Goal: Complete application form: Complete application form

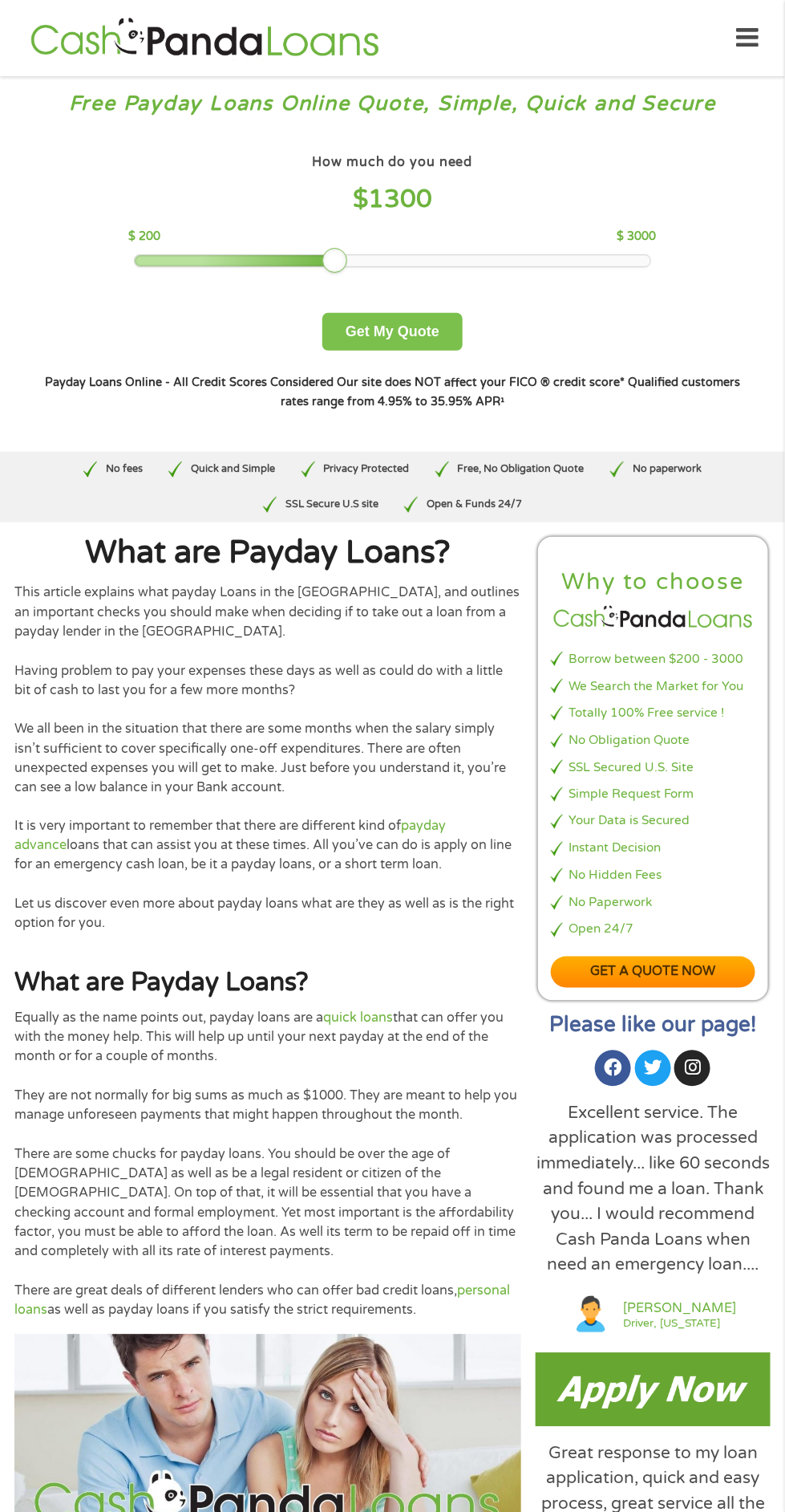
click at [413, 338] on button "Get My Quote" at bounding box center [392, 331] width 140 height 38
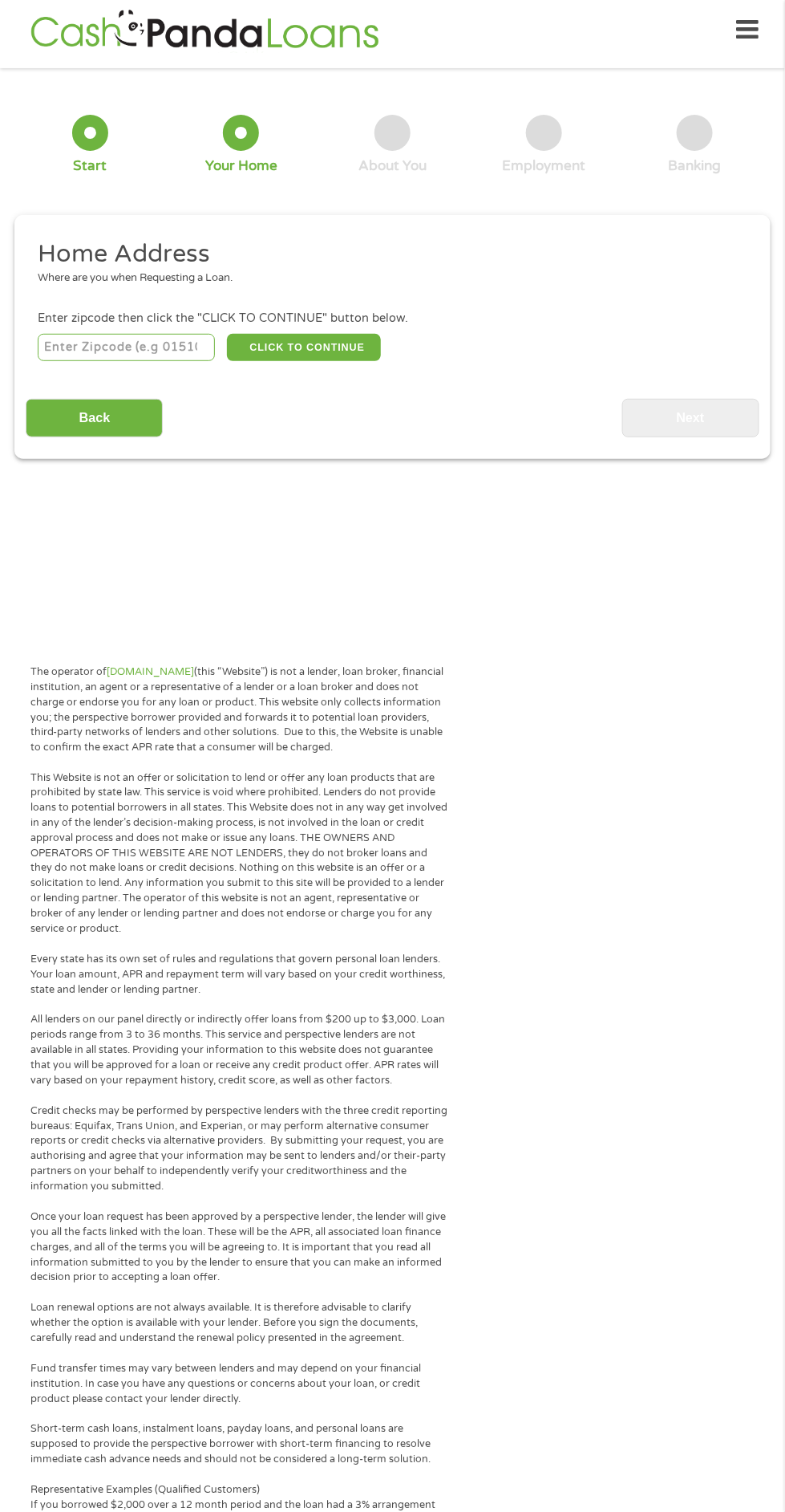
click at [78, 347] on input "number" at bounding box center [126, 347] width 177 height 27
type input "71295"
click at [308, 348] on button "CLICK TO CONTINUE" at bounding box center [304, 347] width 155 height 27
type input "71295"
type input "[GEOGRAPHIC_DATA]"
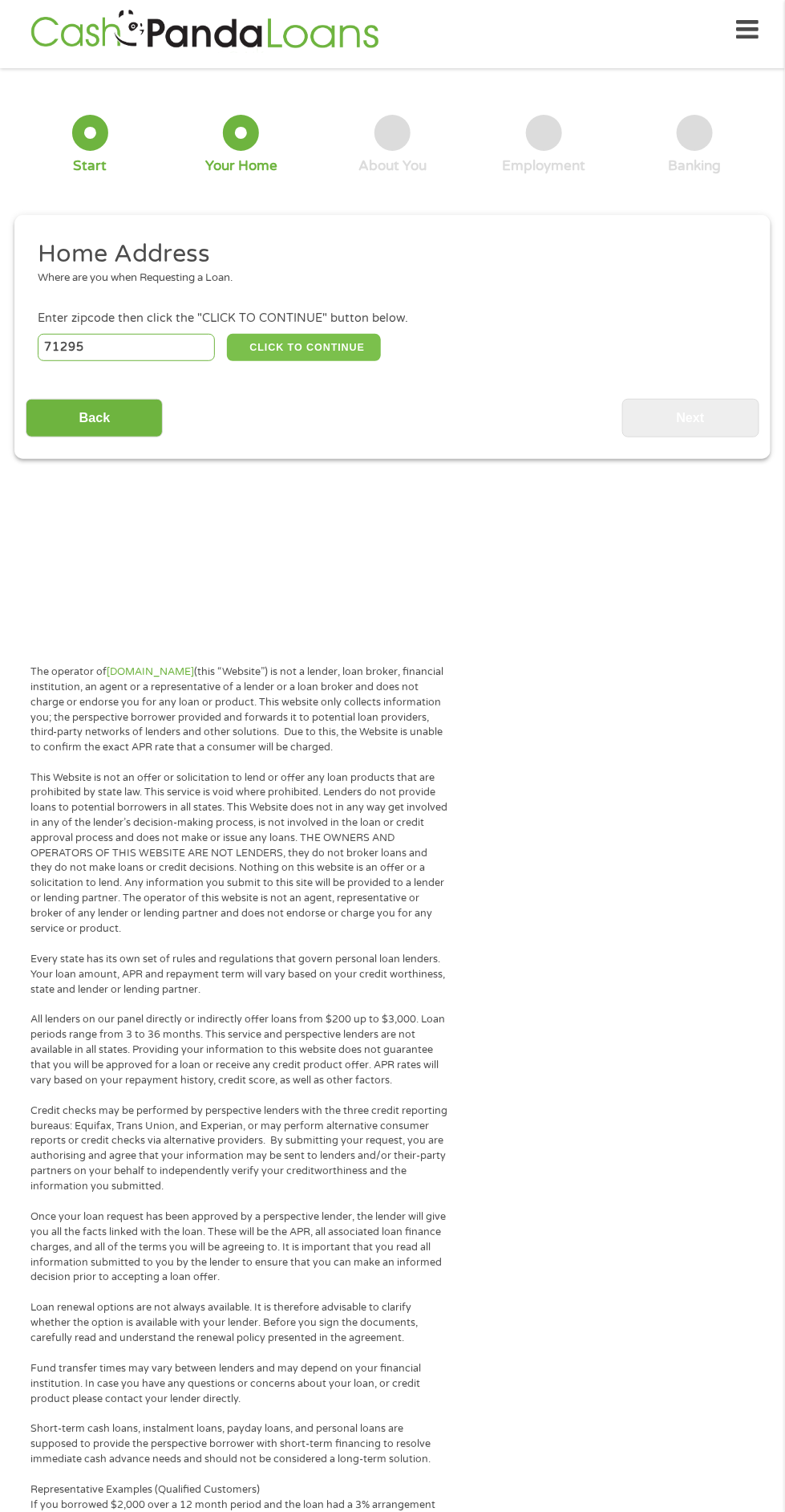
select select "[US_STATE]"
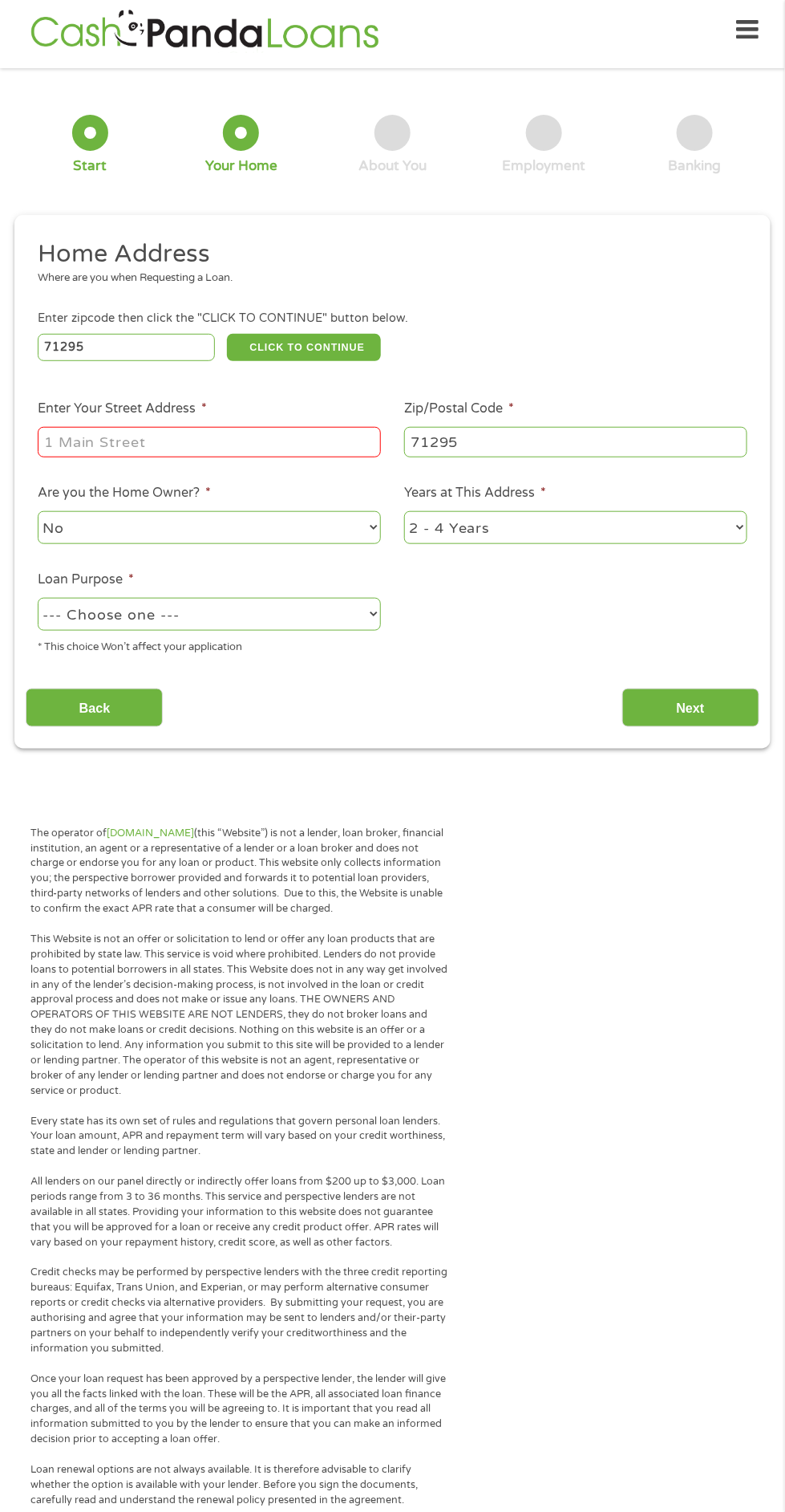
click at [84, 409] on label "Enter Your Street Address *" at bounding box center [122, 409] width 169 height 17
click at [84, 427] on input "Enter Your Street Address *" at bounding box center [209, 441] width 344 height 30
click at [275, 444] on input "[STREET_ADDRESS][PERSON_NAME]" at bounding box center [209, 441] width 344 height 30
type input "[STREET_ADDRESS][PERSON_NAME]"
click at [75, 617] on select "--- Choose one --- Pay Bills Debt Consolidation Home Improvement Major Purchase…" at bounding box center [209, 614] width 344 height 33
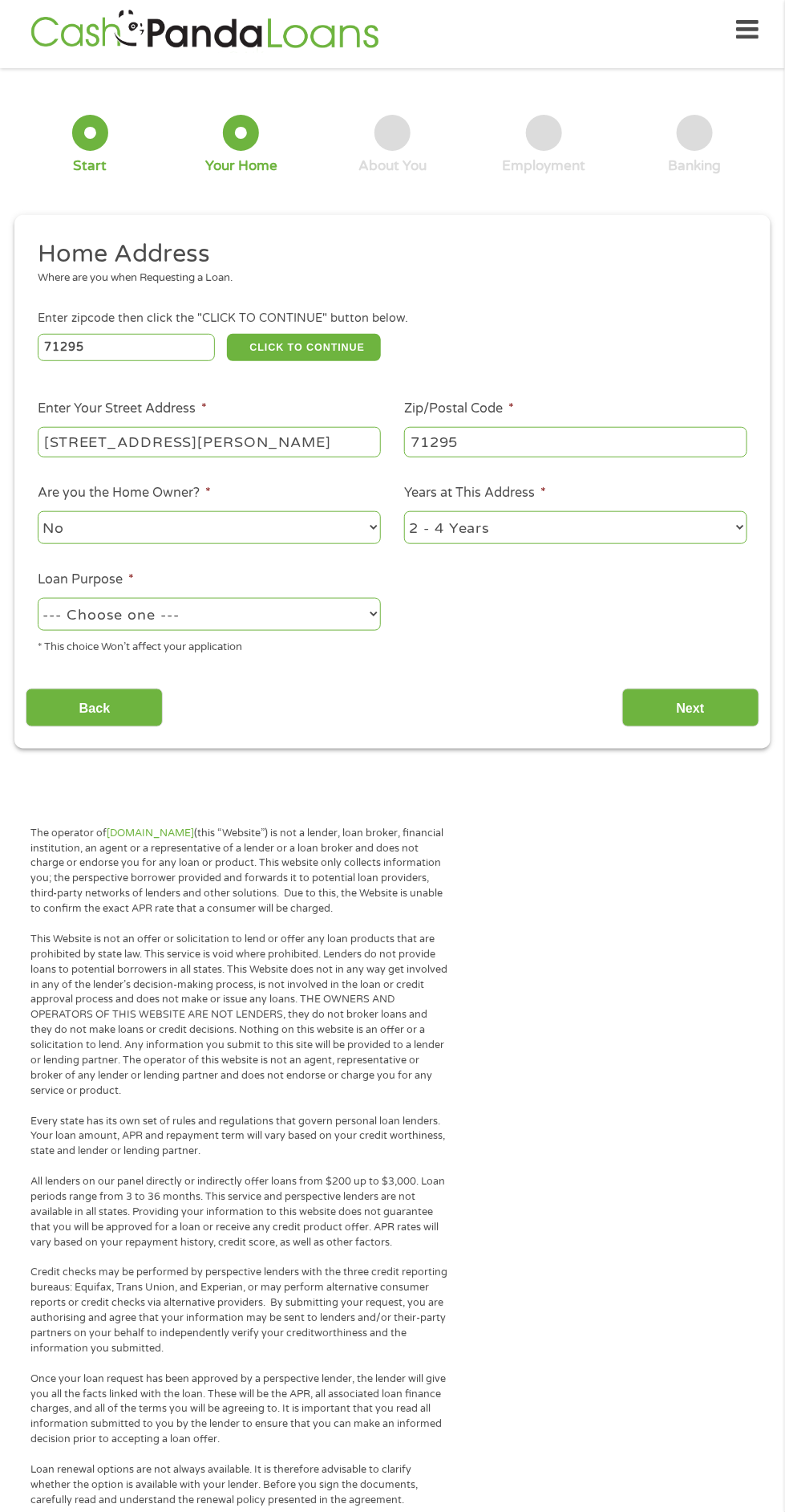
select select "homeimprovement"
click at [38, 599] on select "--- Choose one --- Pay Bills Debt Consolidation Home Improvement Major Purchase…" at bounding box center [209, 614] width 344 height 33
click at [685, 719] on input "Next" at bounding box center [691, 708] width 137 height 39
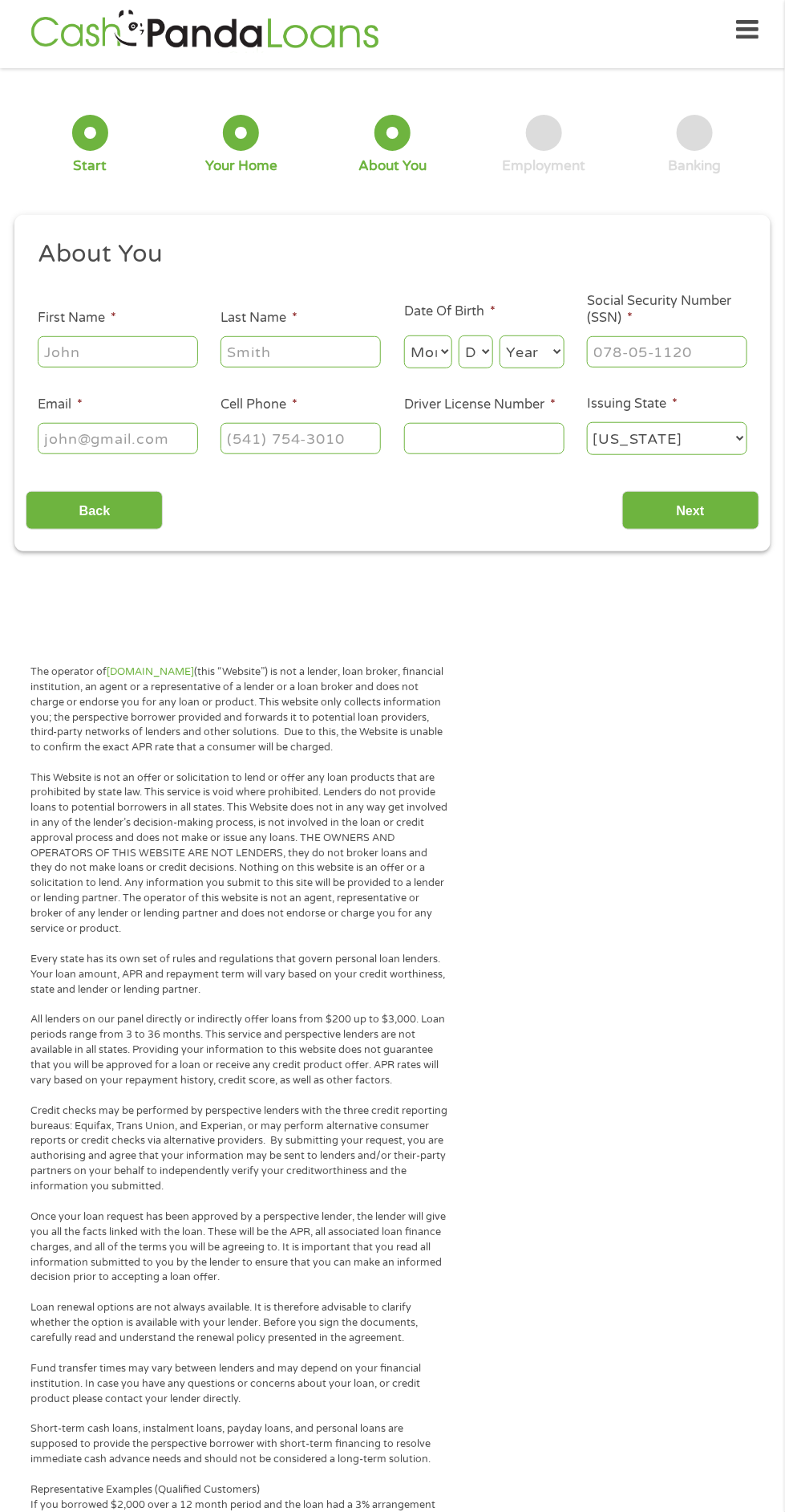
scroll to position [7, 7]
click at [107, 349] on input "First Name *" at bounding box center [118, 351] width 161 height 30
type input "April"
click at [251, 350] on input "Last Name *" at bounding box center [301, 351] width 161 height 30
type input "[PERSON_NAME]"
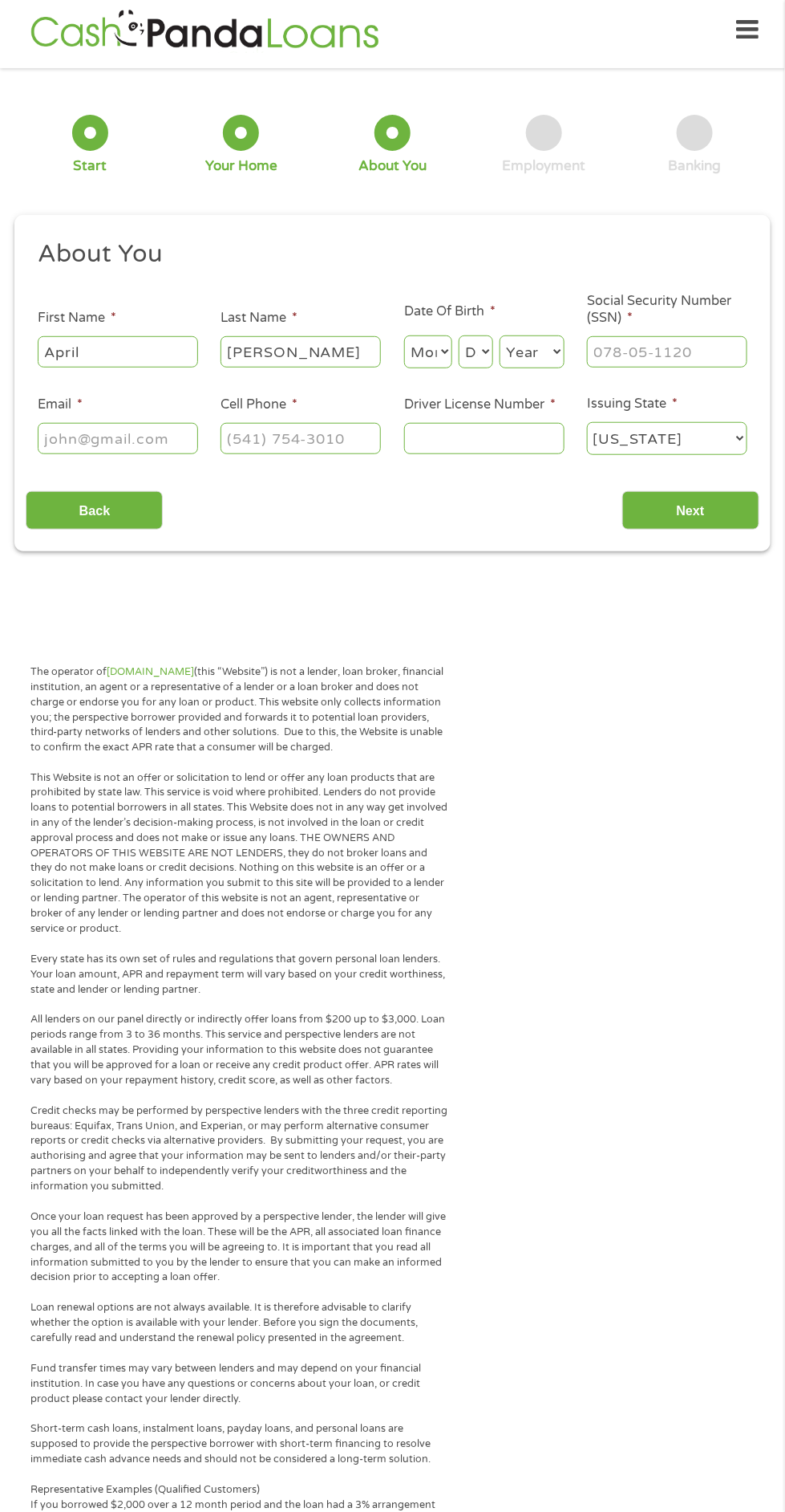
click at [463, 337] on select "Day 1 2 3 4 5 6 7 8 9 10 11 12 13 14 15 16 17 18 19 20 21 22 23 24 25 26 27 28 …" at bounding box center [476, 352] width 34 height 33
click at [459, 336] on select "Day 1 2 3 4 5 6 7 8 9 10 11 12 13 14 15 16 17 18 19 20 21 22 23 24 25 26 27 28 …" at bounding box center [476, 352] width 34 height 33
click at [491, 348] on select "Day 1 2 3 4 5 6 7 8 9 10 11 12 13 14 15 16 17 18 19 20 21 22 23 24 25 26 27 28 …" at bounding box center [476, 352] width 34 height 33
select select "21"
click at [459, 336] on select "Day 1 2 3 4 5 6 7 8 9 10 11 12 13 14 15 16 17 18 19 20 21 22 23 24 25 26 27 28 …" at bounding box center [476, 352] width 34 height 33
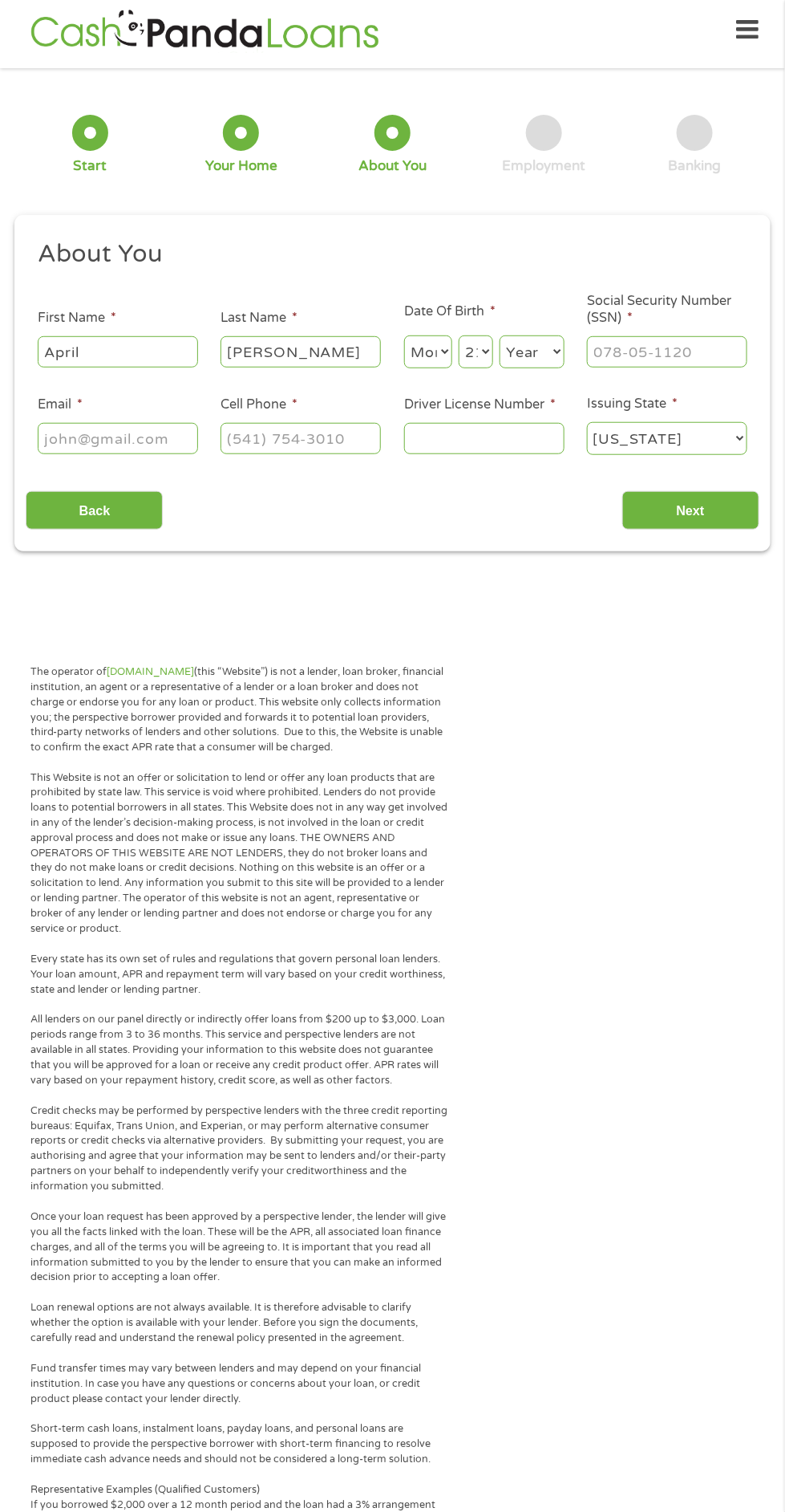
click at [528, 368] on select "Year [DATE] 2006 2005 2004 2003 2002 2001 2000 1999 1998 1997 1996 1995 1994 19…" at bounding box center [532, 352] width 65 height 33
select select "1992"
click at [500, 336] on select "Year [DATE] 2006 2005 2004 2003 2002 2001 2000 1999 1998 1997 1996 1995 1994 19…" at bounding box center [532, 352] width 65 height 33
click at [641, 354] on input "Social Security Number (SSN) *" at bounding box center [668, 351] width 161 height 30
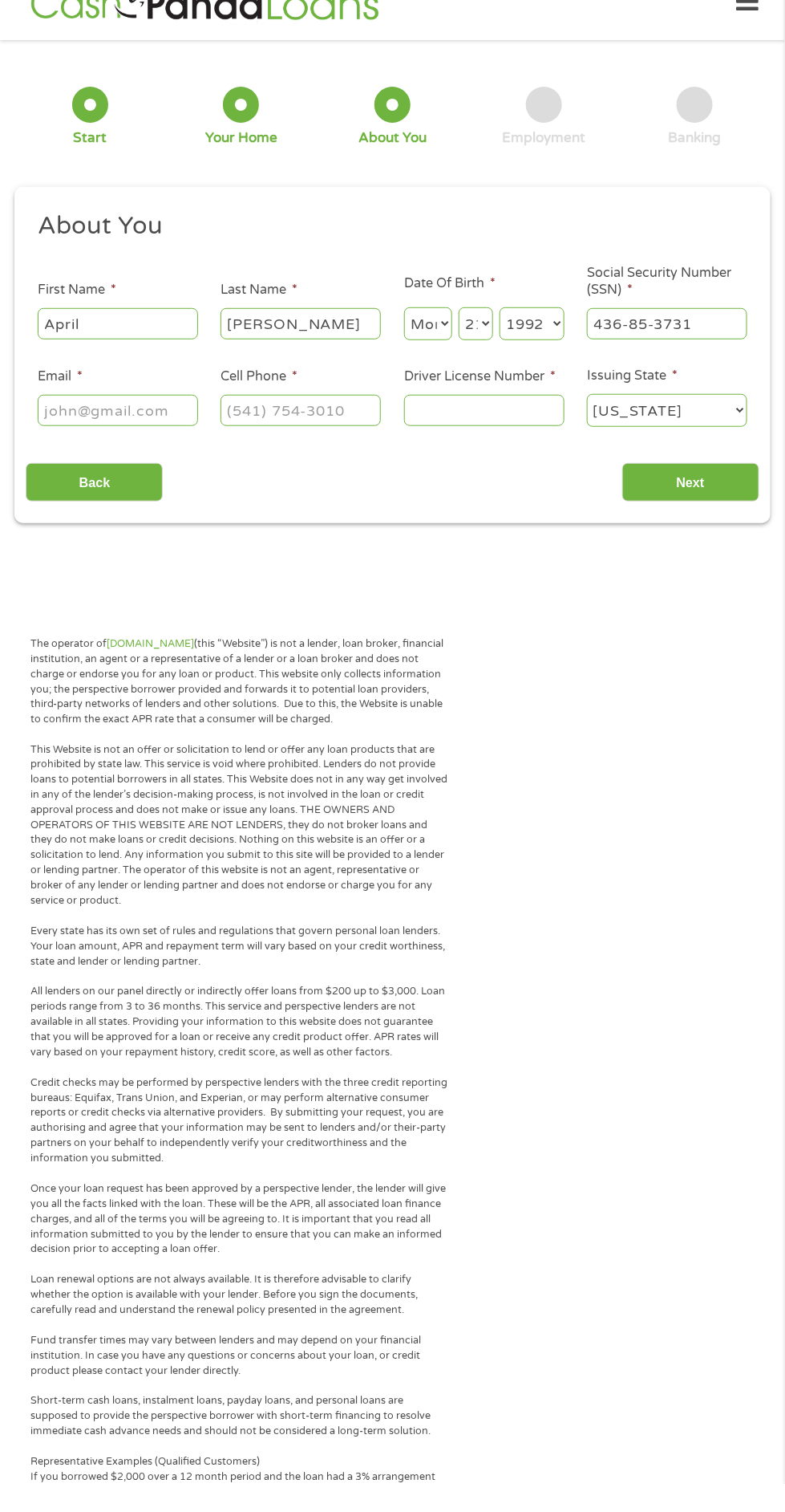
type input "436-85-3731"
click at [81, 437] on input "Email *" at bounding box center [118, 437] width 161 height 30
type input "[EMAIL_ADDRESS][DOMAIN_NAME]"
type input "[PHONE_NUMBER]"
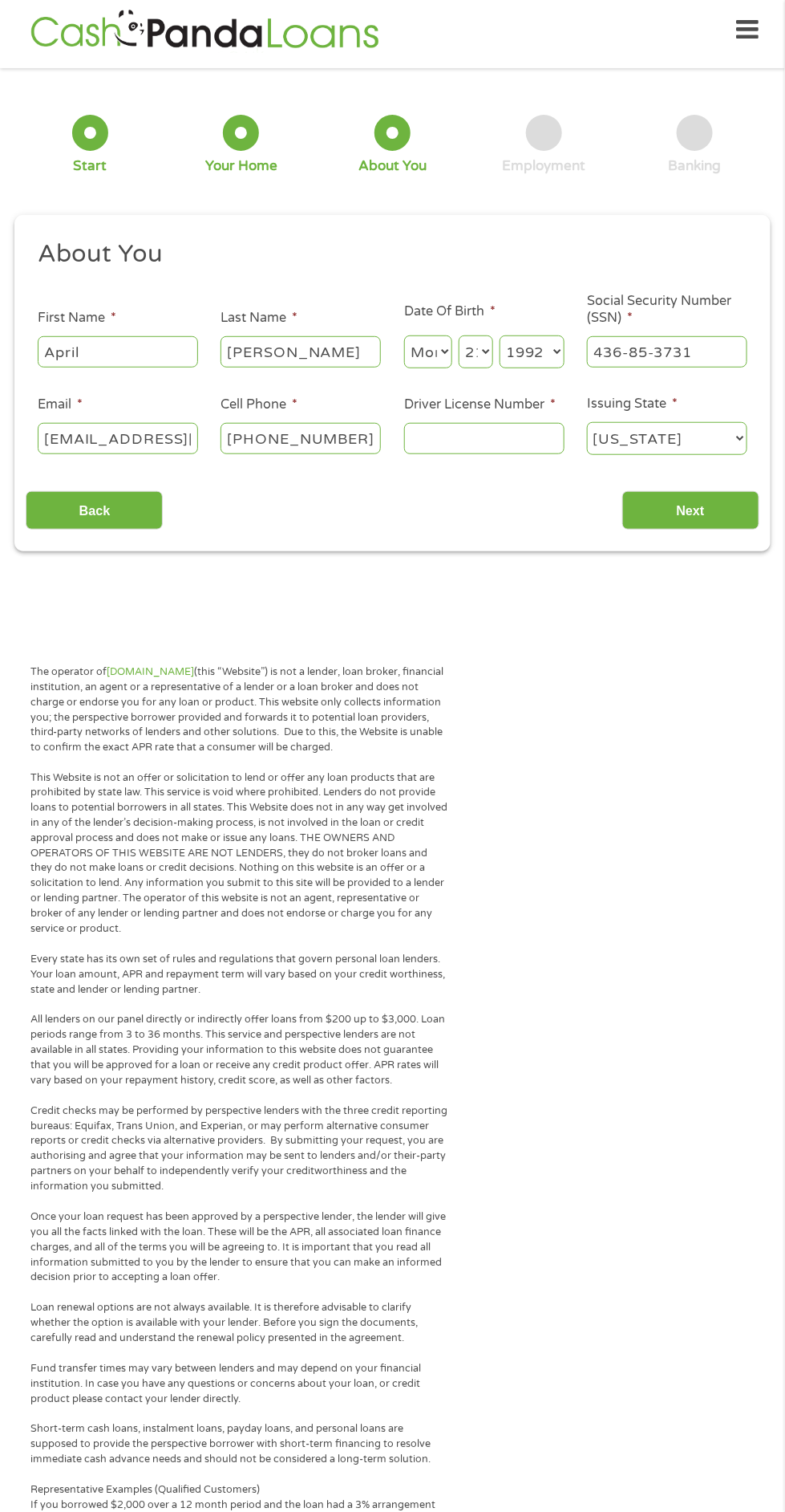
click at [365, 431] on input "[PHONE_NUMBER]" at bounding box center [301, 437] width 161 height 30
type input "[PHONE_NUMBER]"
click at [472, 445] on input "Driver License Number *" at bounding box center [485, 437] width 161 height 30
click at [447, 445] on input "Driver License Number *" at bounding box center [485, 437] width 161 height 30
type input "010849026"
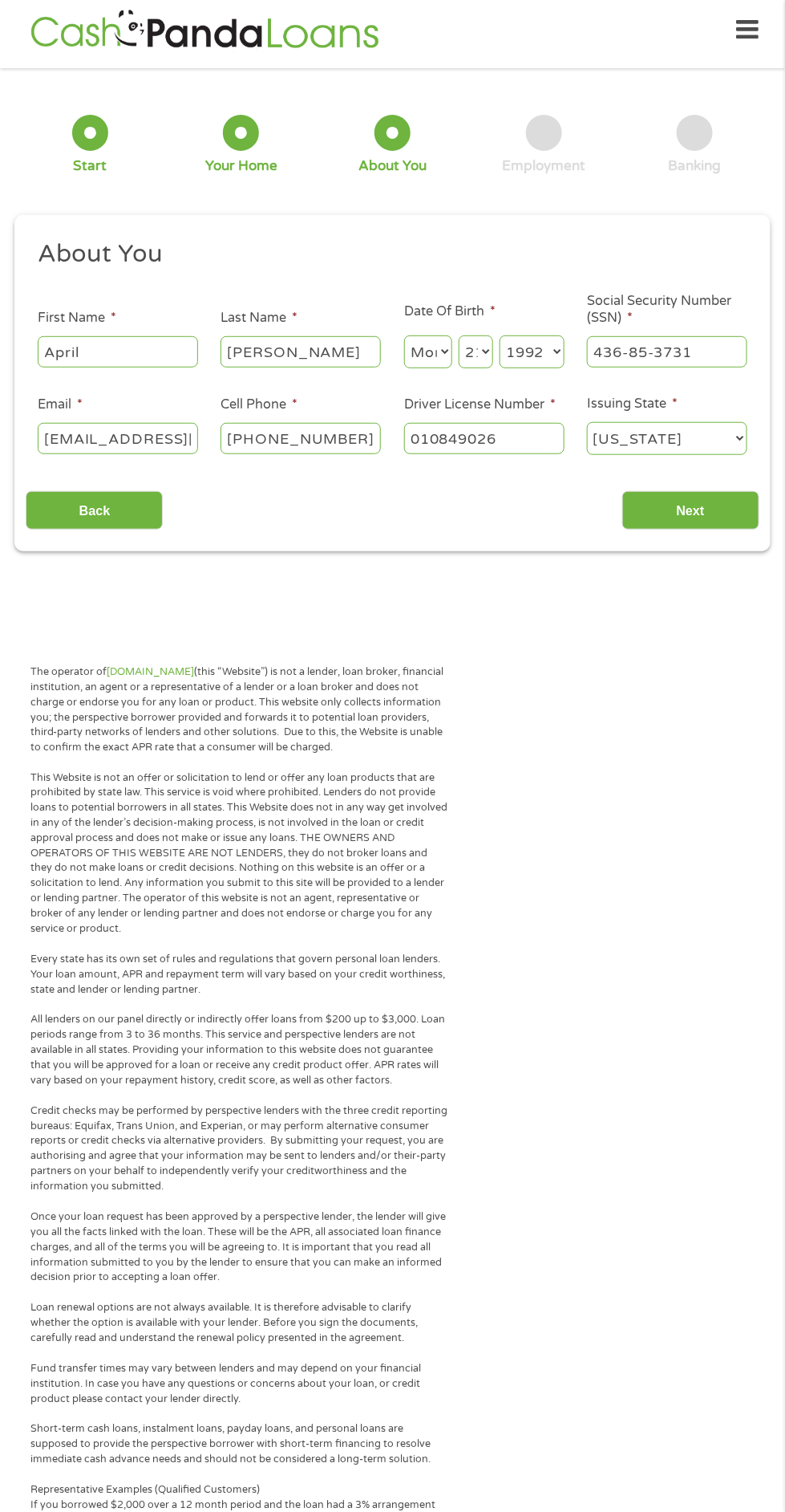
click at [701, 505] on input "Next" at bounding box center [691, 511] width 137 height 39
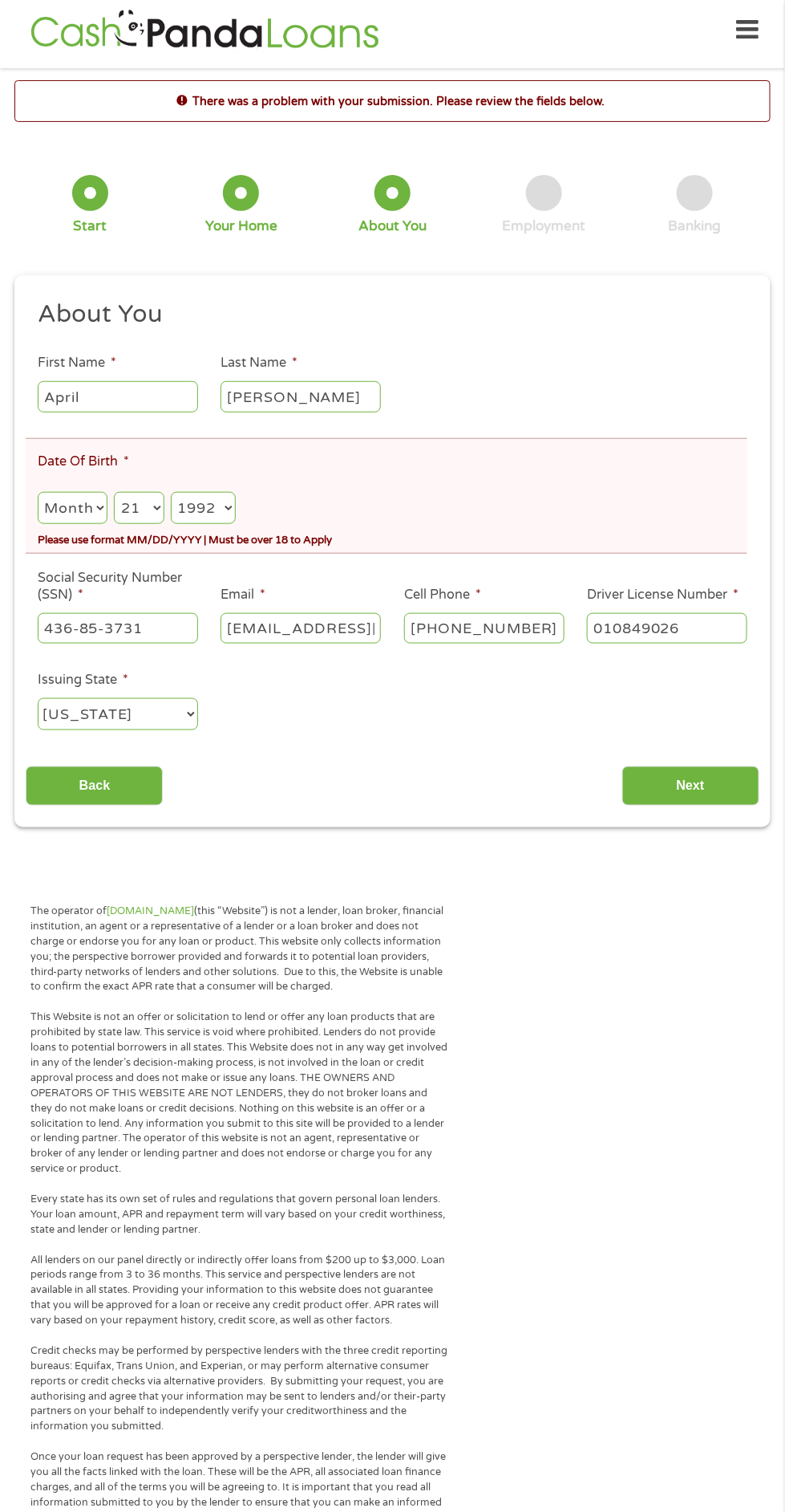
scroll to position [7, 7]
click at [69, 512] on select "Month 1 2 3 4 5 6 7 8 9 10 11 12" at bounding box center [72, 509] width 70 height 33
select select "10"
click at [38, 493] on select "Month 1 2 3 4 5 6 7 8 9 10 11 12" at bounding box center [72, 509] width 70 height 33
click at [144, 512] on select "Day 1 2 3 4 5 6 7 8 9 10 11 12 13 14 15 16 17 18 19 20 21 22 23 24 25 26 27 28 …" at bounding box center [139, 509] width 50 height 33
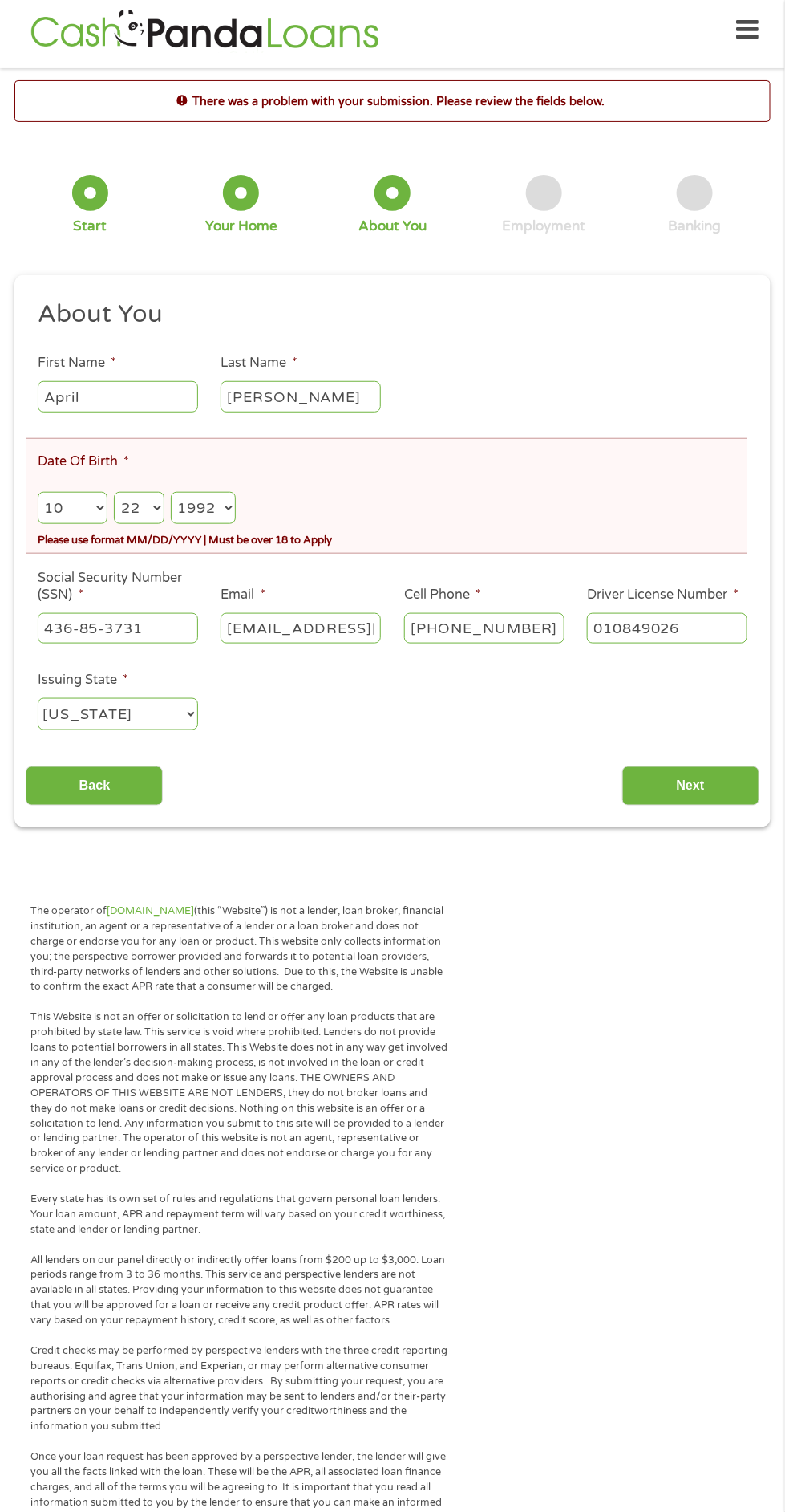
click at [114, 493] on select "Day 1 2 3 4 5 6 7 8 9 10 11 12 13 14 15 16 17 18 19 20 21 22 23 24 25 26 27 28 …" at bounding box center [139, 509] width 50 height 33
click at [140, 525] on select "Day 1 2 3 4 5 6 7 8 9 10 11 12 13 14 15 16 17 18 19 20 21 22 23 24 25 26 27 28 …" at bounding box center [139, 509] width 50 height 33
select select "21"
click at [114, 493] on select "Day 1 2 3 4 5 6 7 8 9 10 11 12 13 14 15 16 17 18 19 20 21 22 23 24 25 26 27 28 …" at bounding box center [139, 509] width 50 height 33
click at [211, 523] on select "Year [DATE] 2006 2005 2004 2003 2002 2001 2000 1999 1998 1997 1996 1995 1994 19…" at bounding box center [203, 509] width 65 height 33
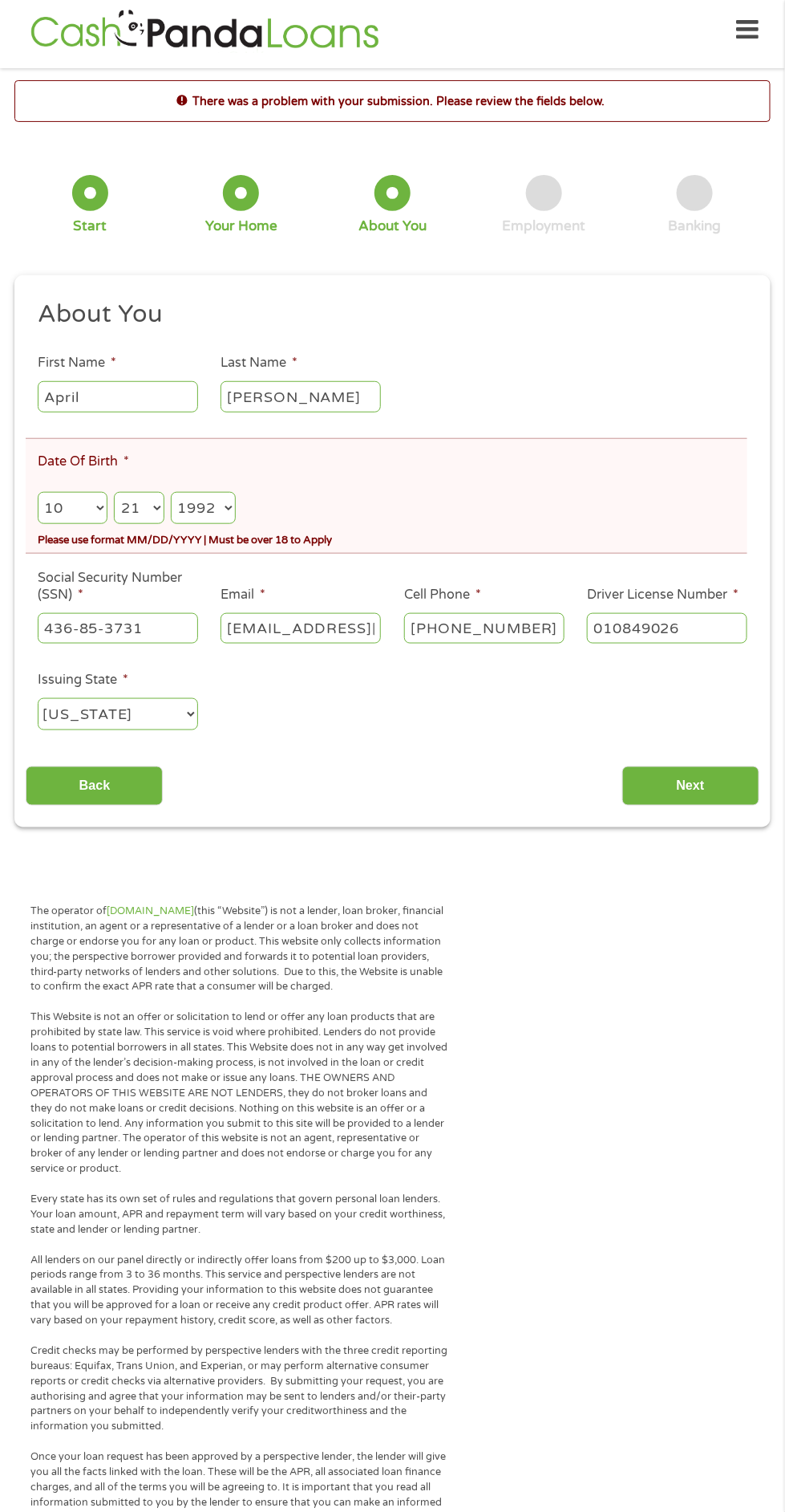
click at [171, 493] on select "Year [DATE] 2006 2005 2004 2003 2002 2001 2000 1999 1998 1997 1996 1995 1994 19…" at bounding box center [203, 509] width 65 height 33
click at [712, 802] on input "Next" at bounding box center [691, 786] width 137 height 39
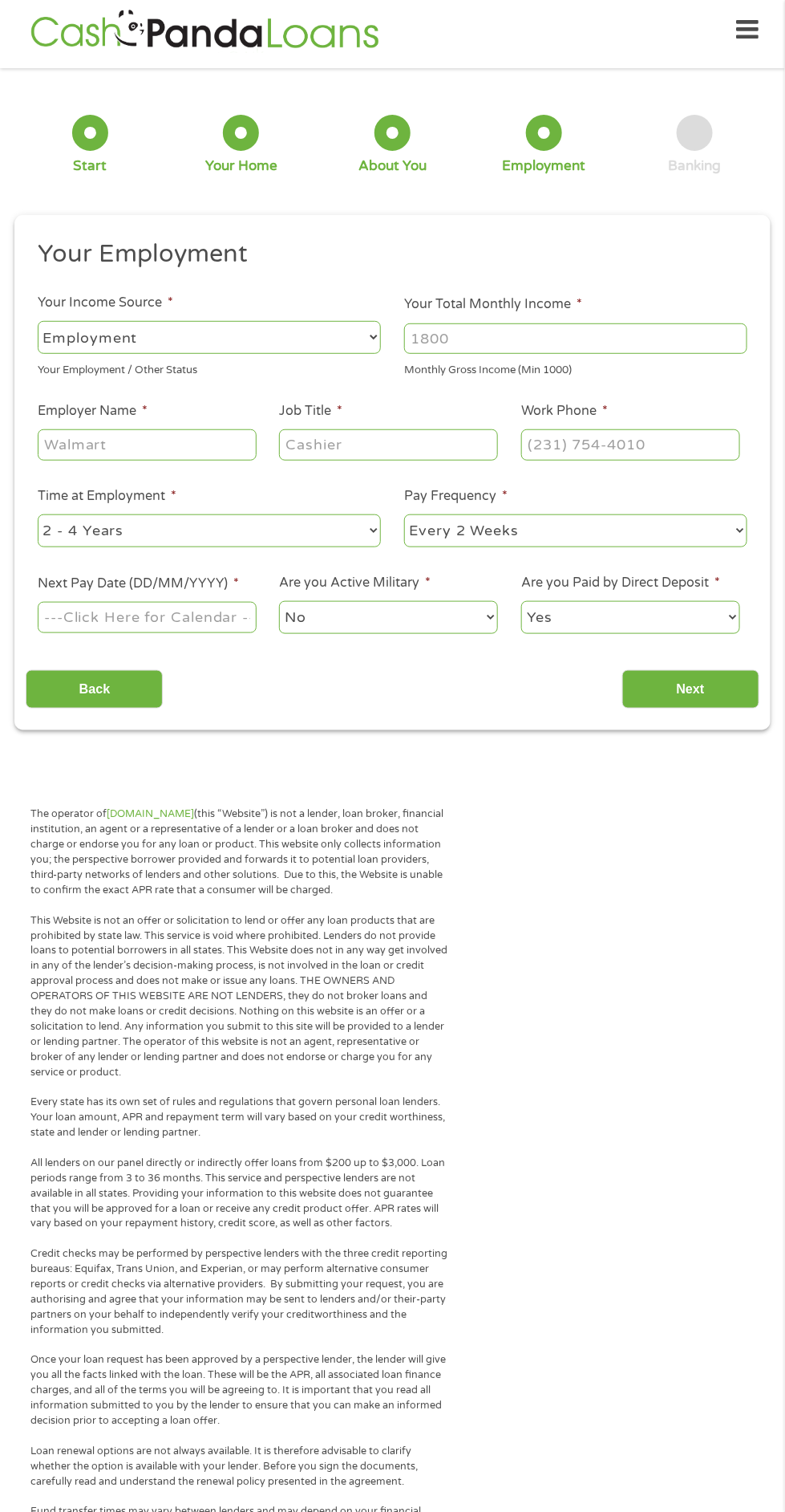
click at [692, 701] on input "Next" at bounding box center [691, 690] width 137 height 39
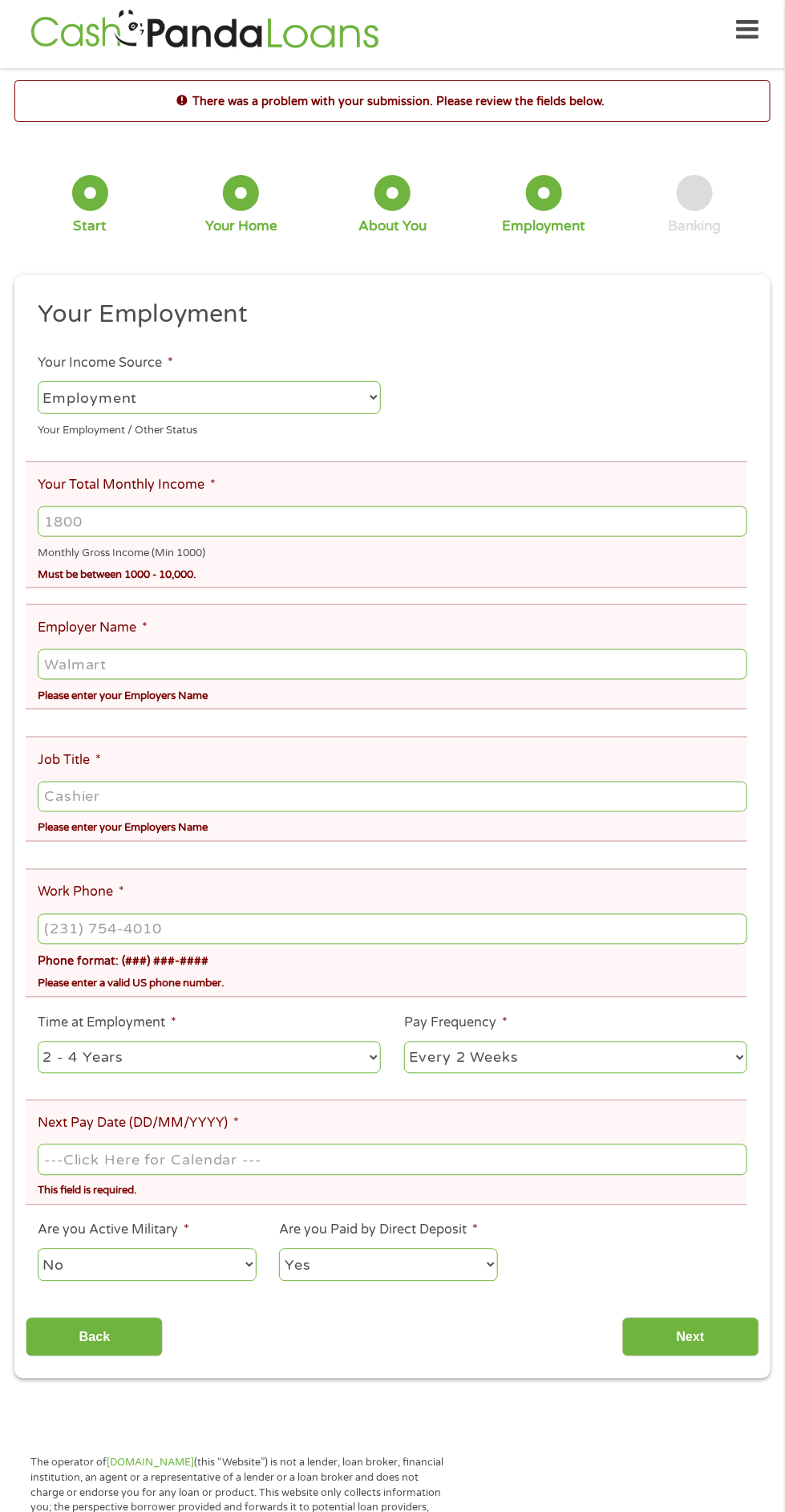
click at [764, 677] on div "This field is hidden when viewing the form gclid EAIaIQobChMImIr7raHCjwMVWn5vBB…" at bounding box center [393, 826] width 756 height 1103
click at [94, 390] on select "--- Choose one --- Employment [DEMOGRAPHIC_DATA] Benefits" at bounding box center [209, 398] width 344 height 33
select select "benefits"
click at [38, 382] on select "--- Choose one --- Employment [DEMOGRAPHIC_DATA] Benefits" at bounding box center [209, 398] width 344 height 33
type input "Other"
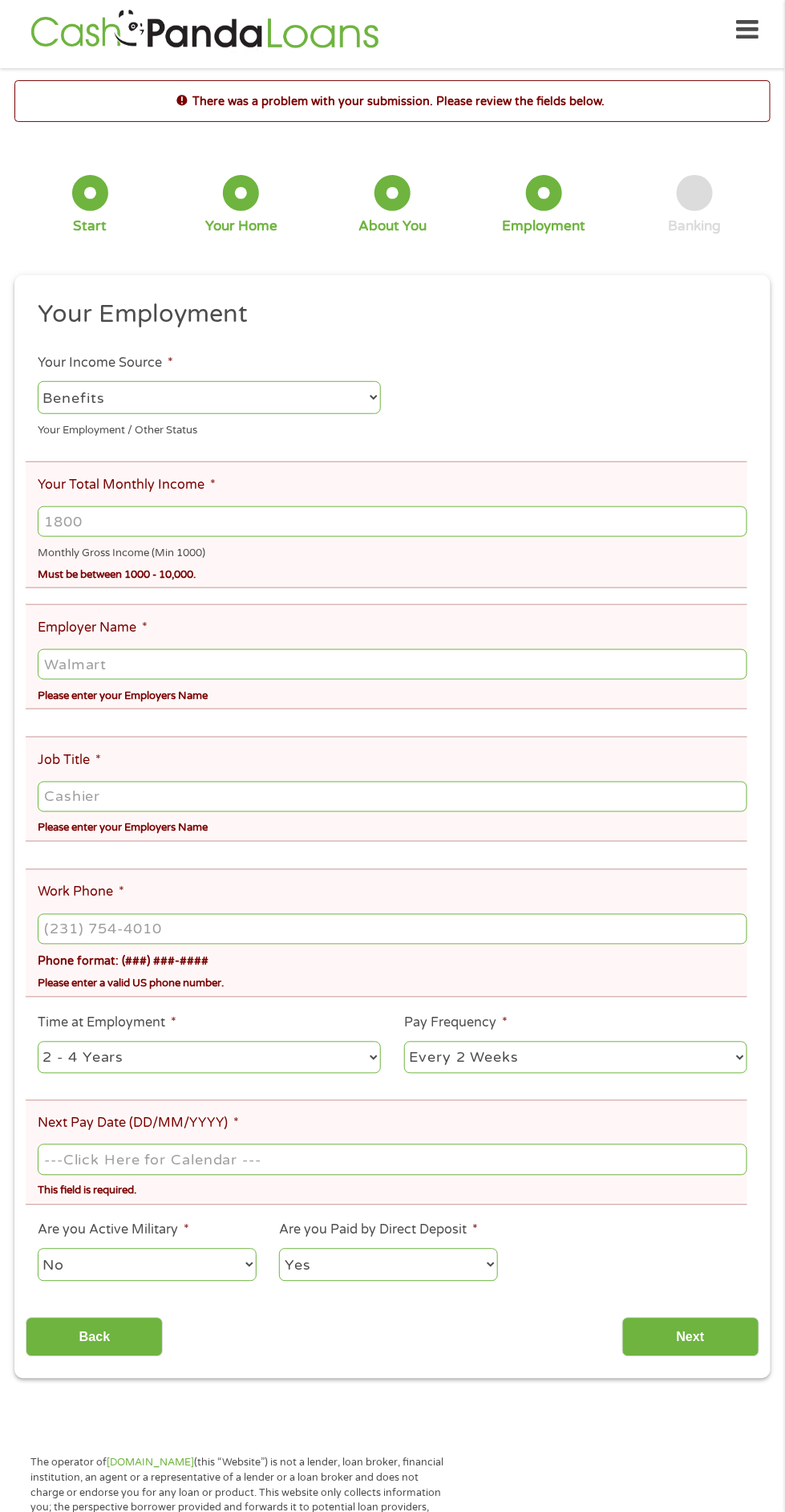
type input "[PHONE_NUMBER]"
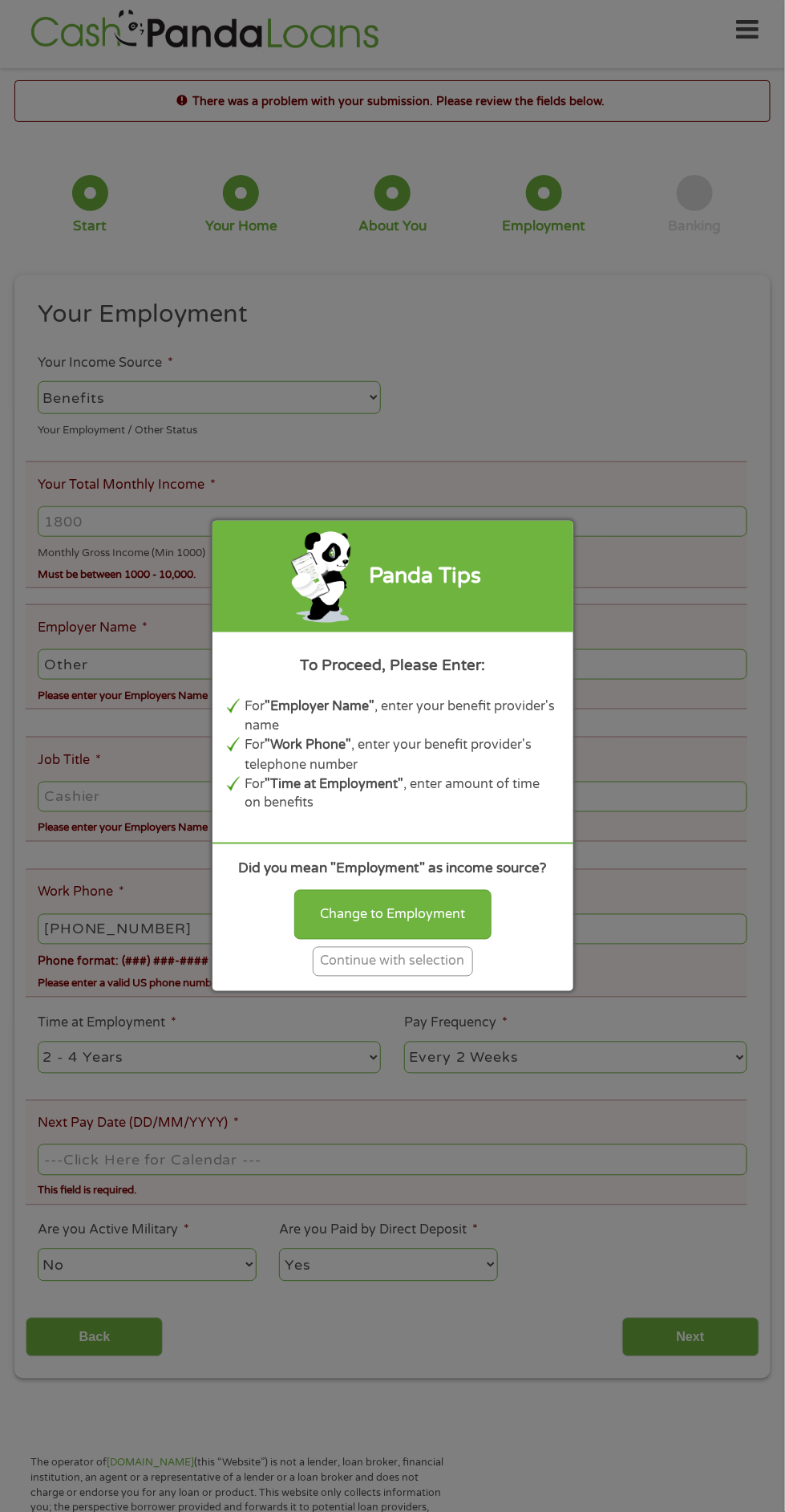
click at [347, 895] on div "Change to Employment" at bounding box center [393, 915] width 198 height 50
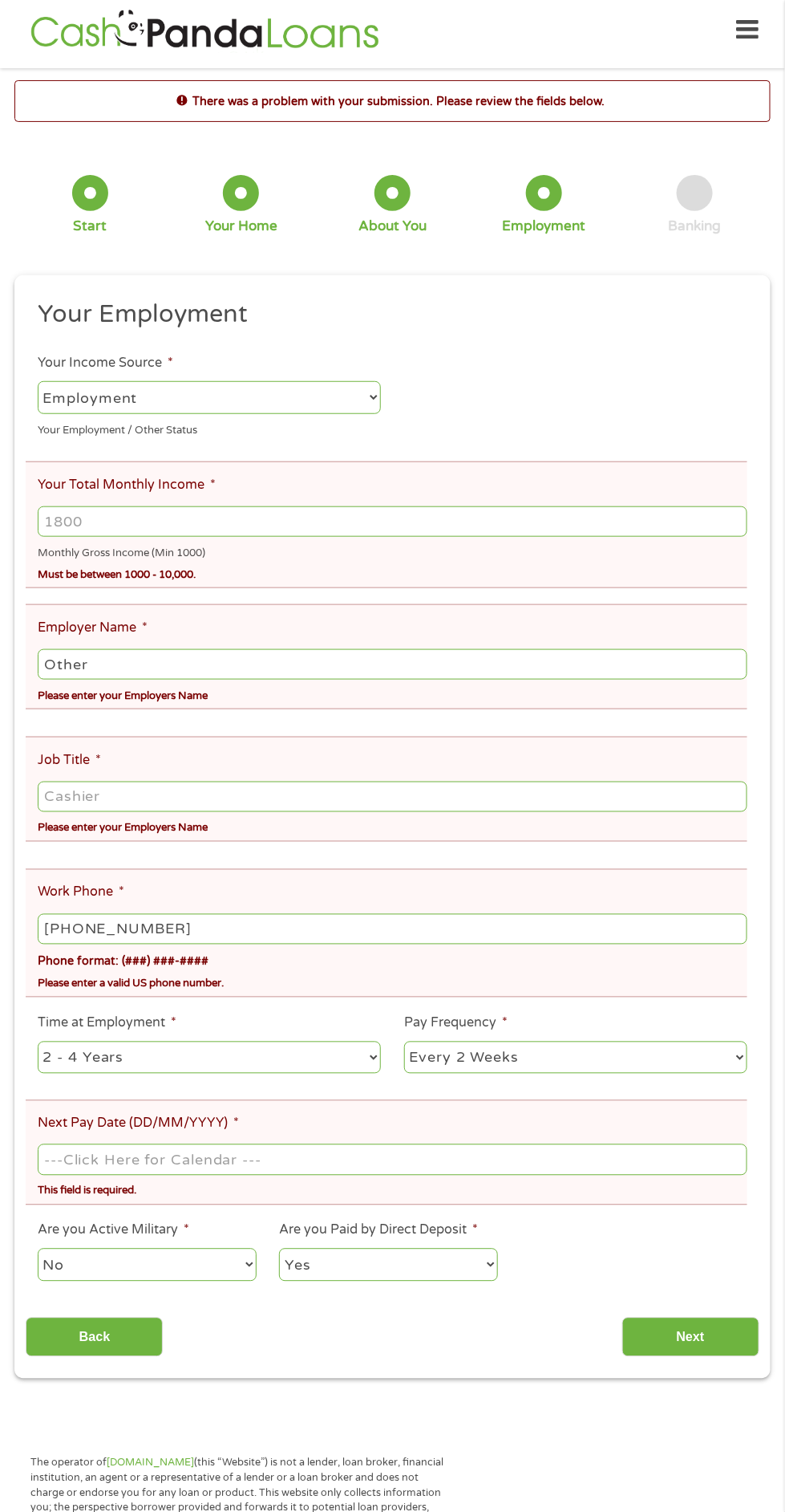
click at [66, 400] on select "--- Choose one --- Employment [DEMOGRAPHIC_DATA] Benefits" at bounding box center [209, 398] width 344 height 33
click at [38, 382] on select "--- Choose one --- Employment [DEMOGRAPHIC_DATA] Benefits" at bounding box center [209, 398] width 344 height 33
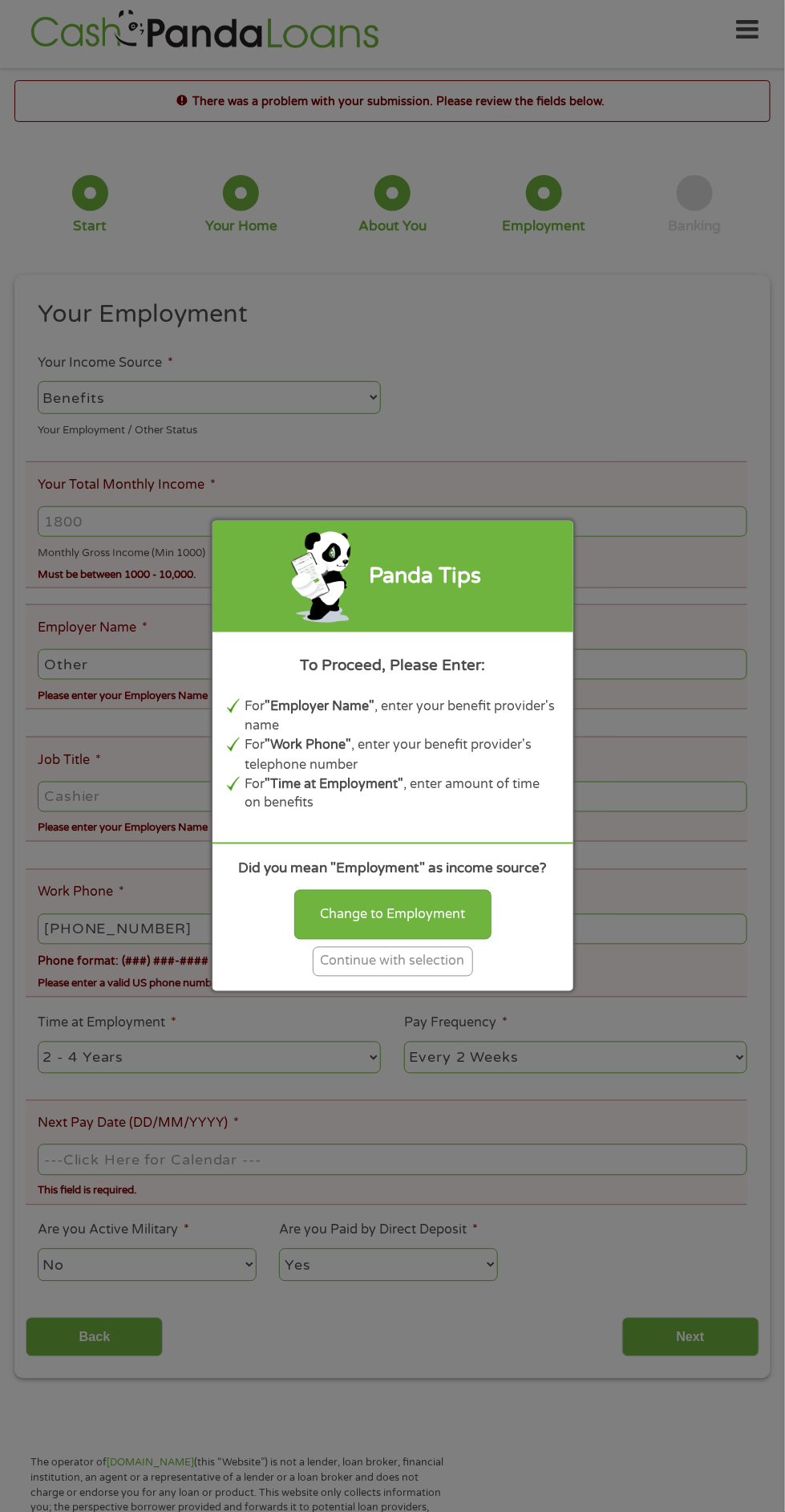
click at [346, 914] on div "Change to Employment" at bounding box center [393, 915] width 198 height 50
select select "fullTime"
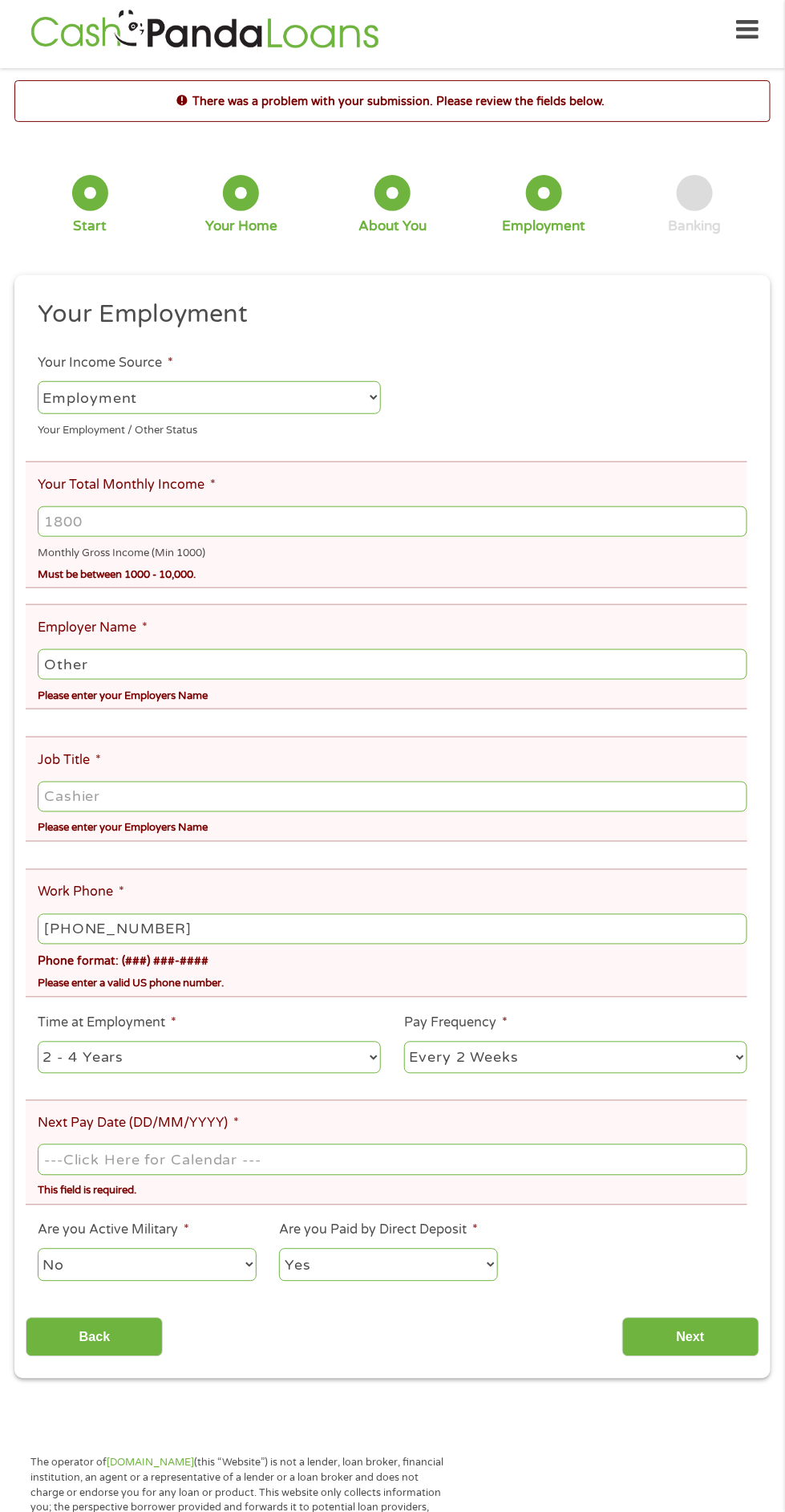
click at [77, 525] on input "Your Total Monthly Income *" at bounding box center [393, 521] width 710 height 30
type input "1000"
click at [60, 666] on input "Other" at bounding box center [393, 664] width 710 height 30
click at [94, 669] on input "Oher" at bounding box center [393, 664] width 710 height 30
type input "O"
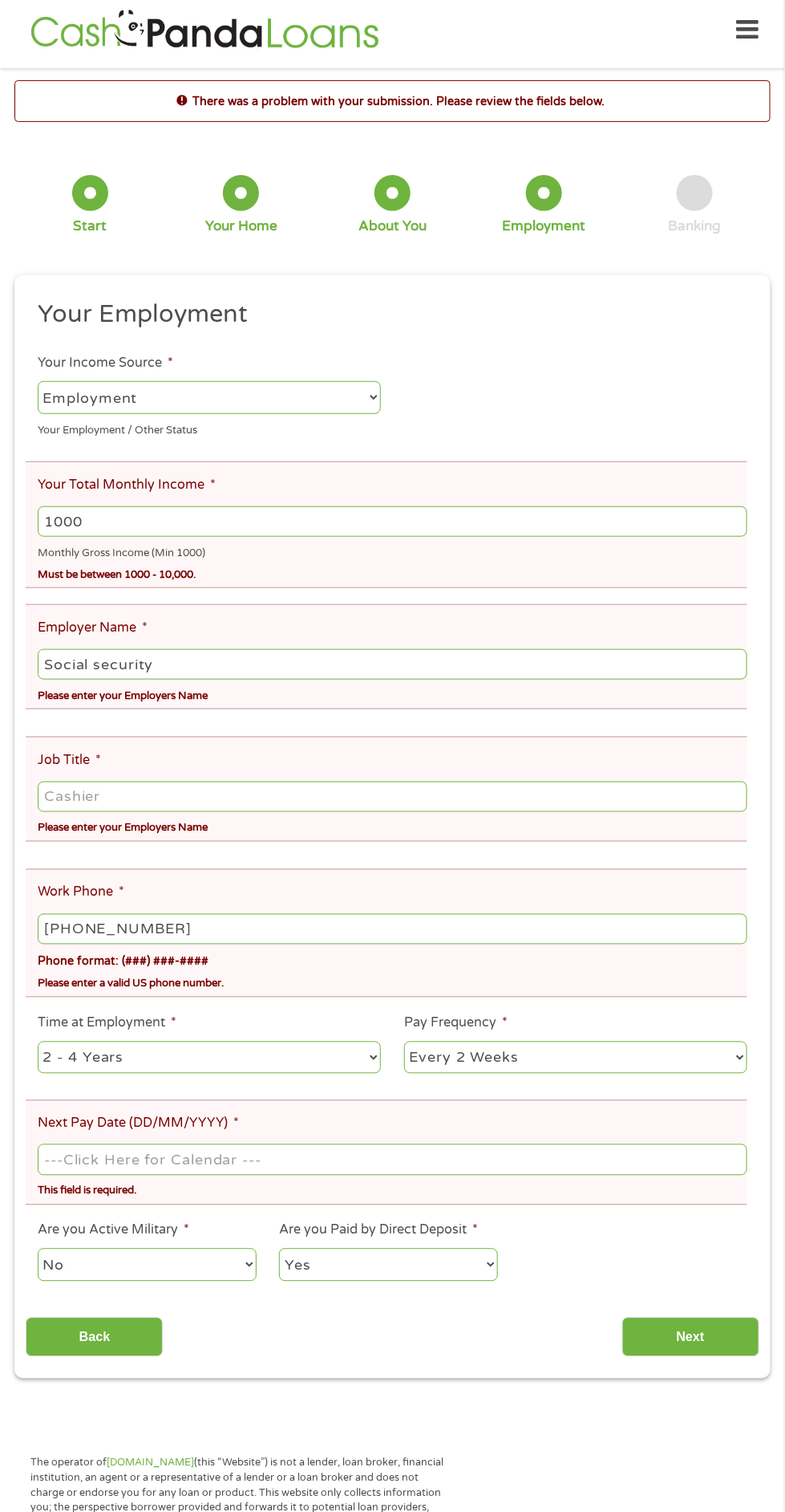
type input "Social security"
click at [74, 787] on input "Job Title *" at bounding box center [393, 797] width 710 height 30
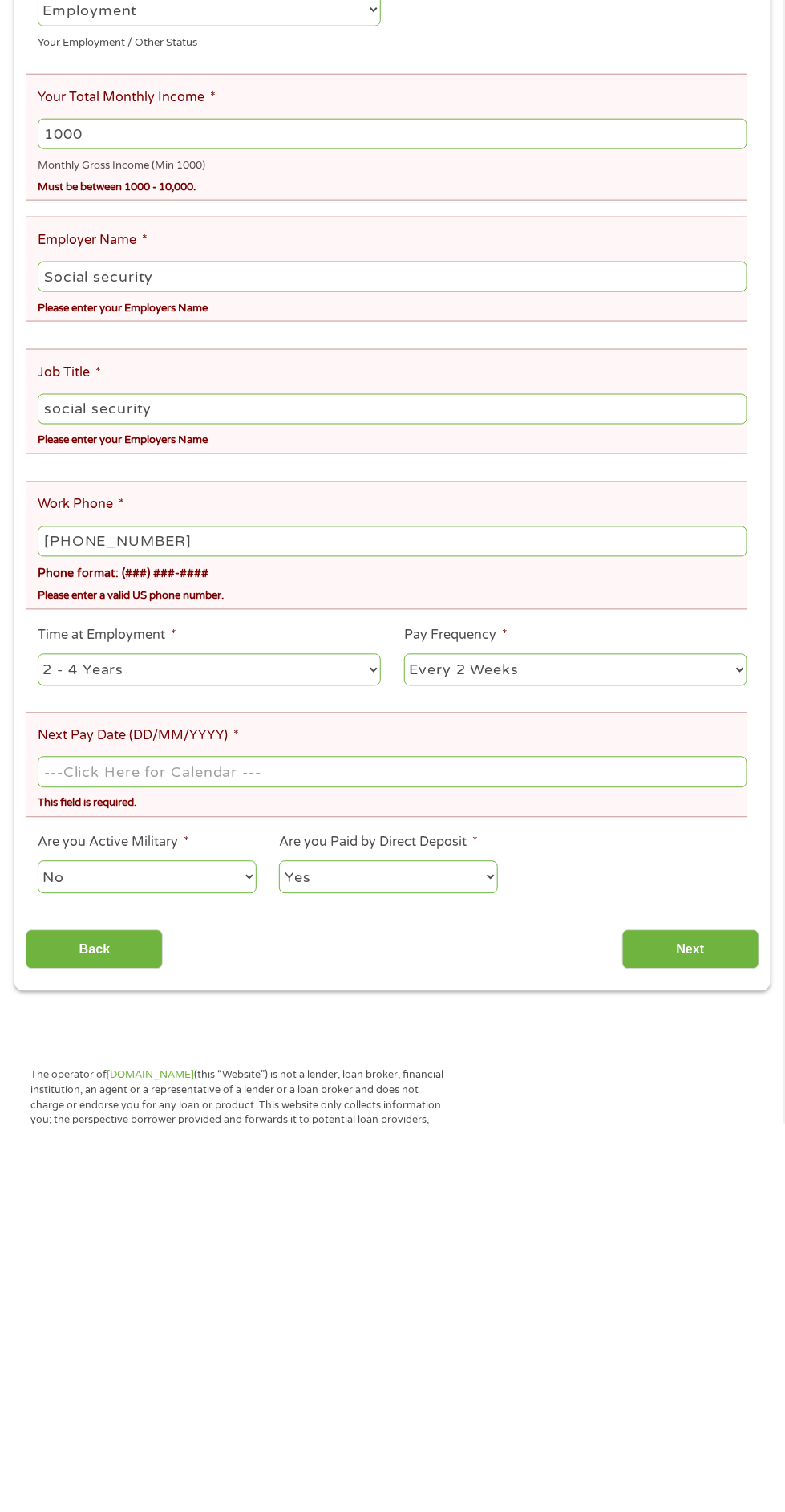
scroll to position [8, 0]
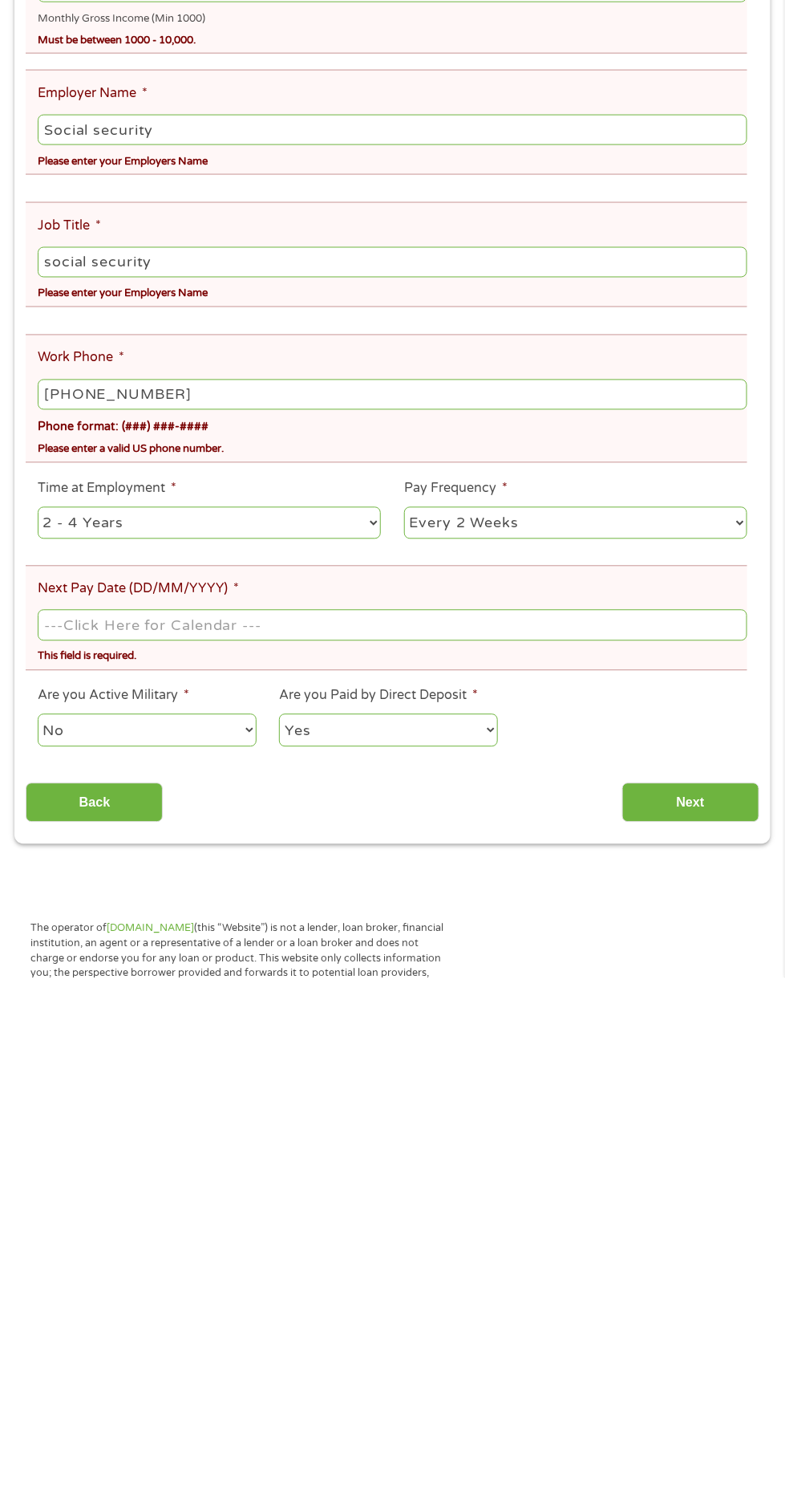
type input "social security"
click at [83, 1145] on body "Home Get Loan Offer How it works FAQs Blog Cash Loans Quick Loans Online Loans …" at bounding box center [392, 1538] width 785 height 3093
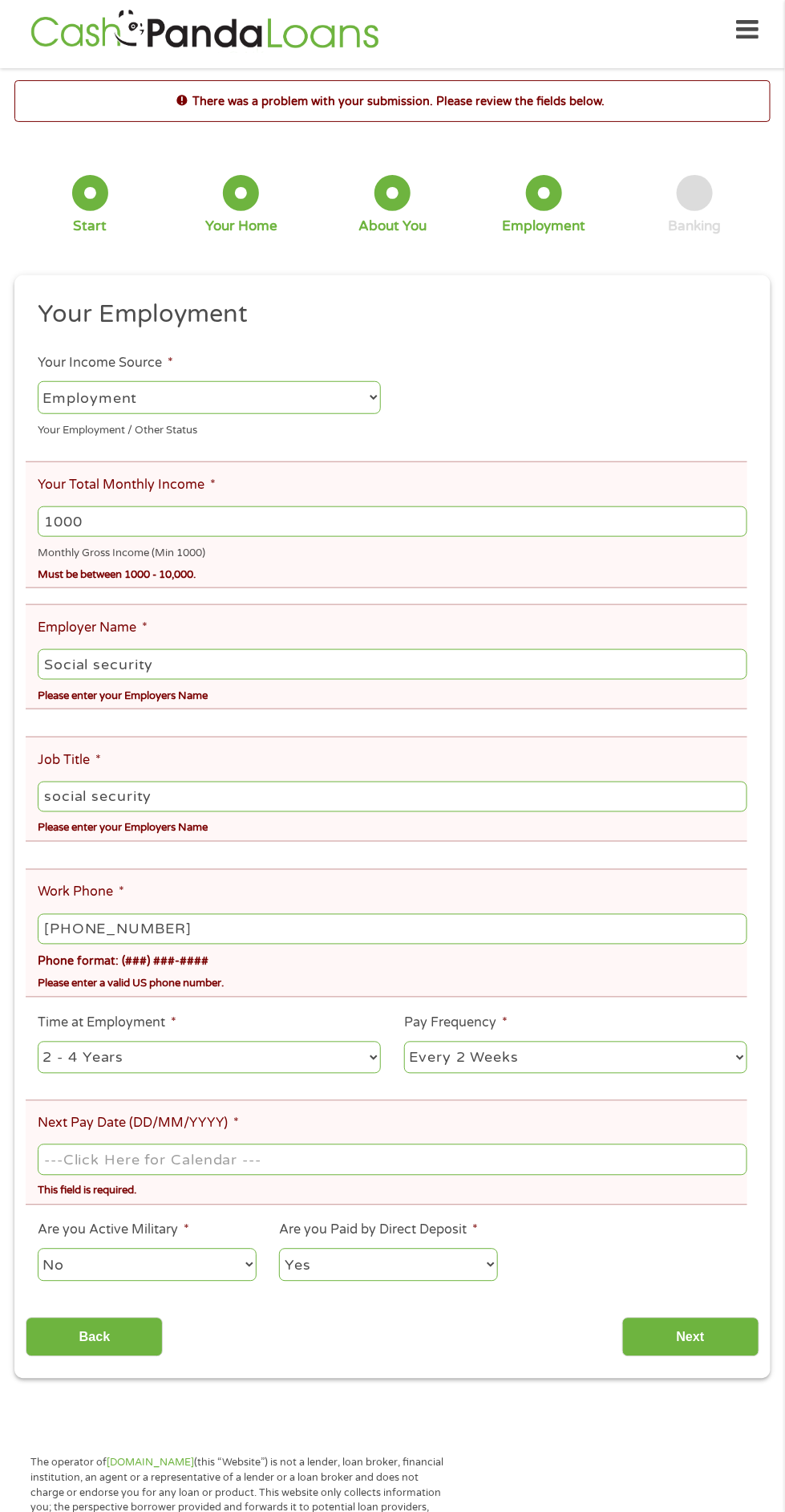
click at [75, 1144] on input "Next Pay Date (DD/MM/YYYY) *" at bounding box center [393, 1159] width 710 height 30
type input "[DATE]"
click at [689, 1334] on input "Next" at bounding box center [691, 1337] width 137 height 39
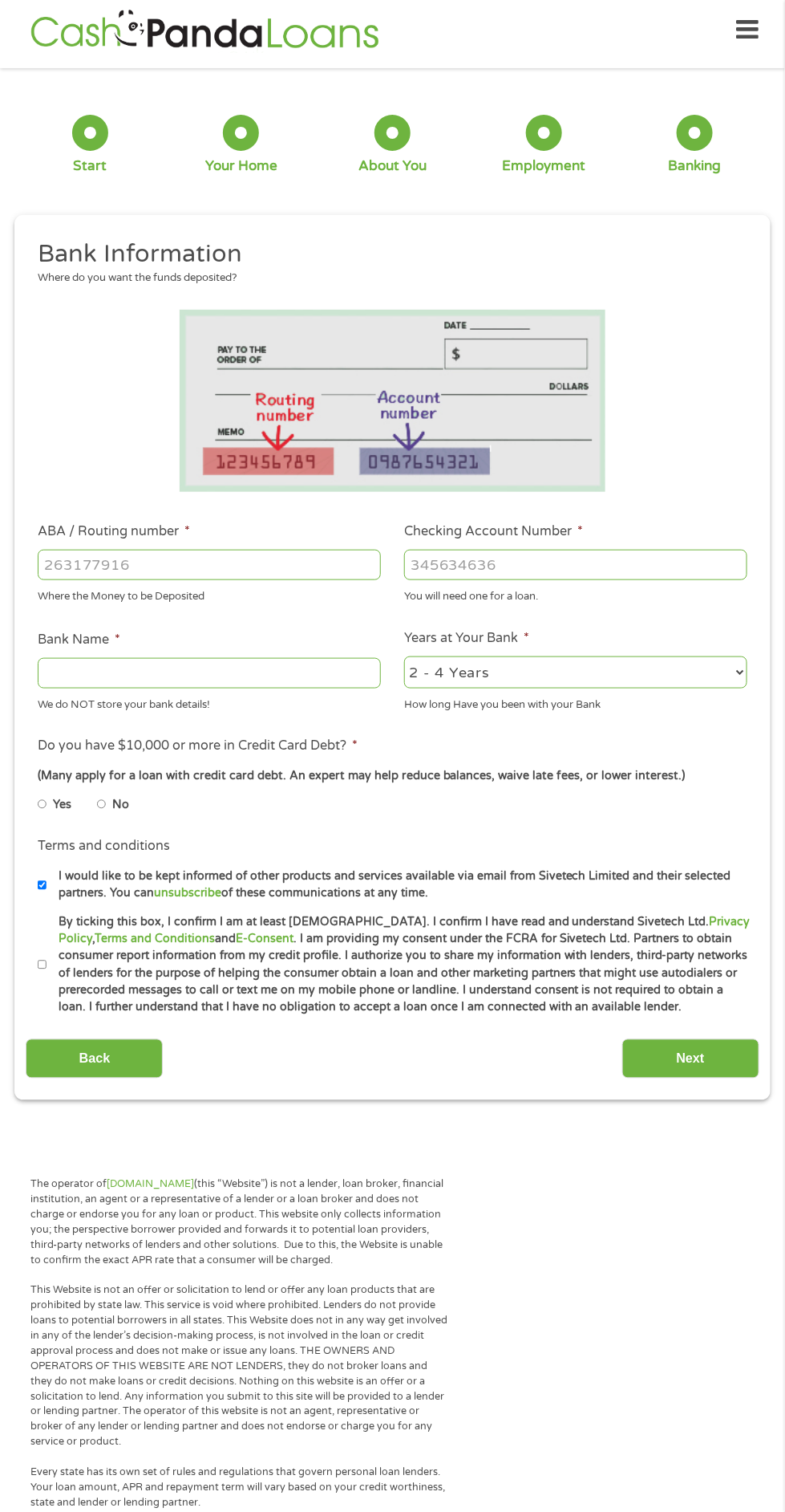
scroll to position [7, 7]
click at [79, 571] on input "ABA / Routing number *" at bounding box center [209, 564] width 344 height 30
type input "111103281"
type input "SICILY ISLAND STATE BK"
type input "111103281"
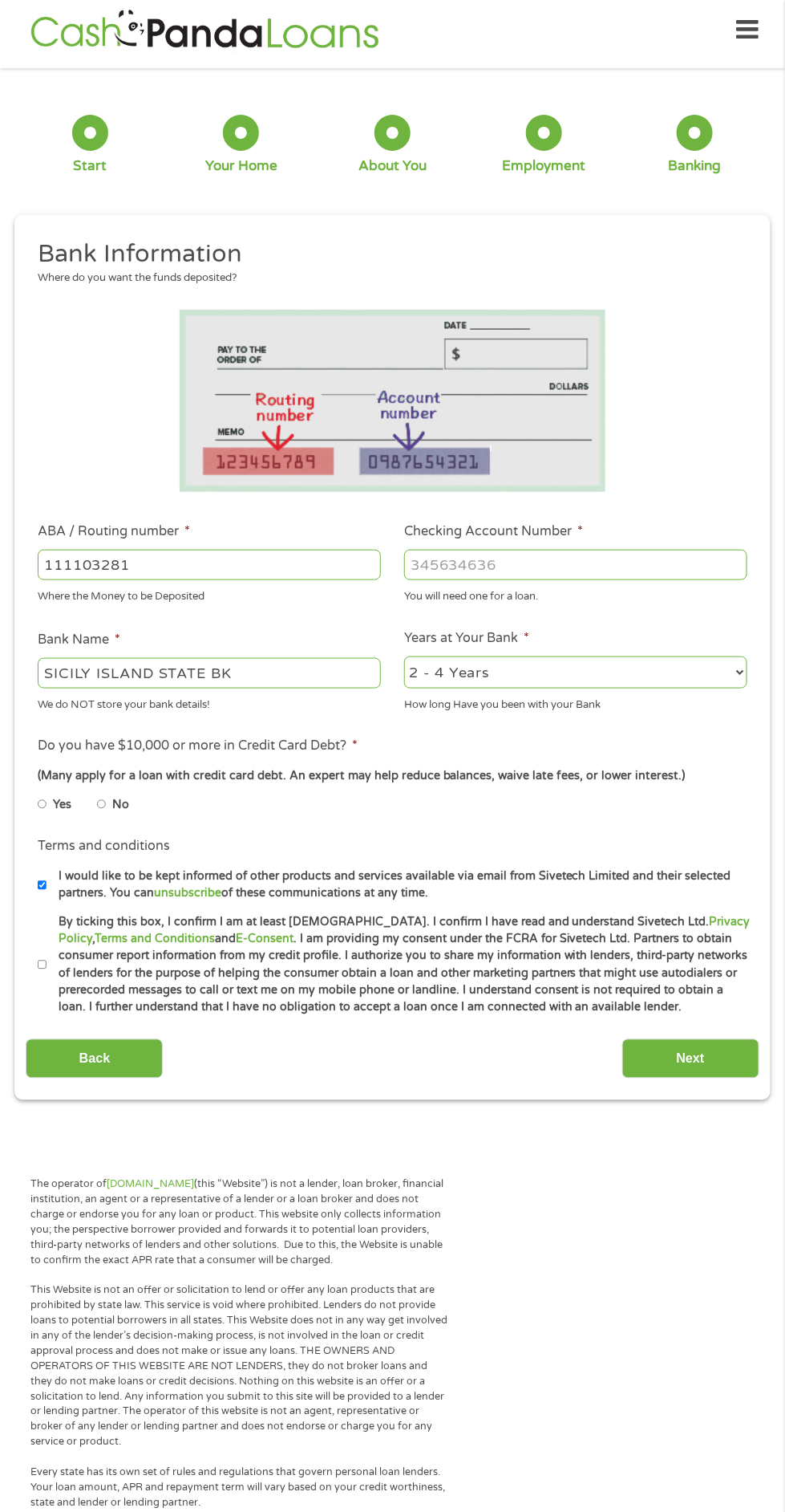
click at [468, 563] on input "Checking Account Number *" at bounding box center [576, 564] width 344 height 30
type input "2502291"
click at [107, 811] on input "No" at bounding box center [102, 804] width 10 height 25
radio input "true"
click at [40, 966] on input "By ticking this box, I confirm I am at least [DEMOGRAPHIC_DATA]. I confirm I ha…" at bounding box center [43, 965] width 10 height 25
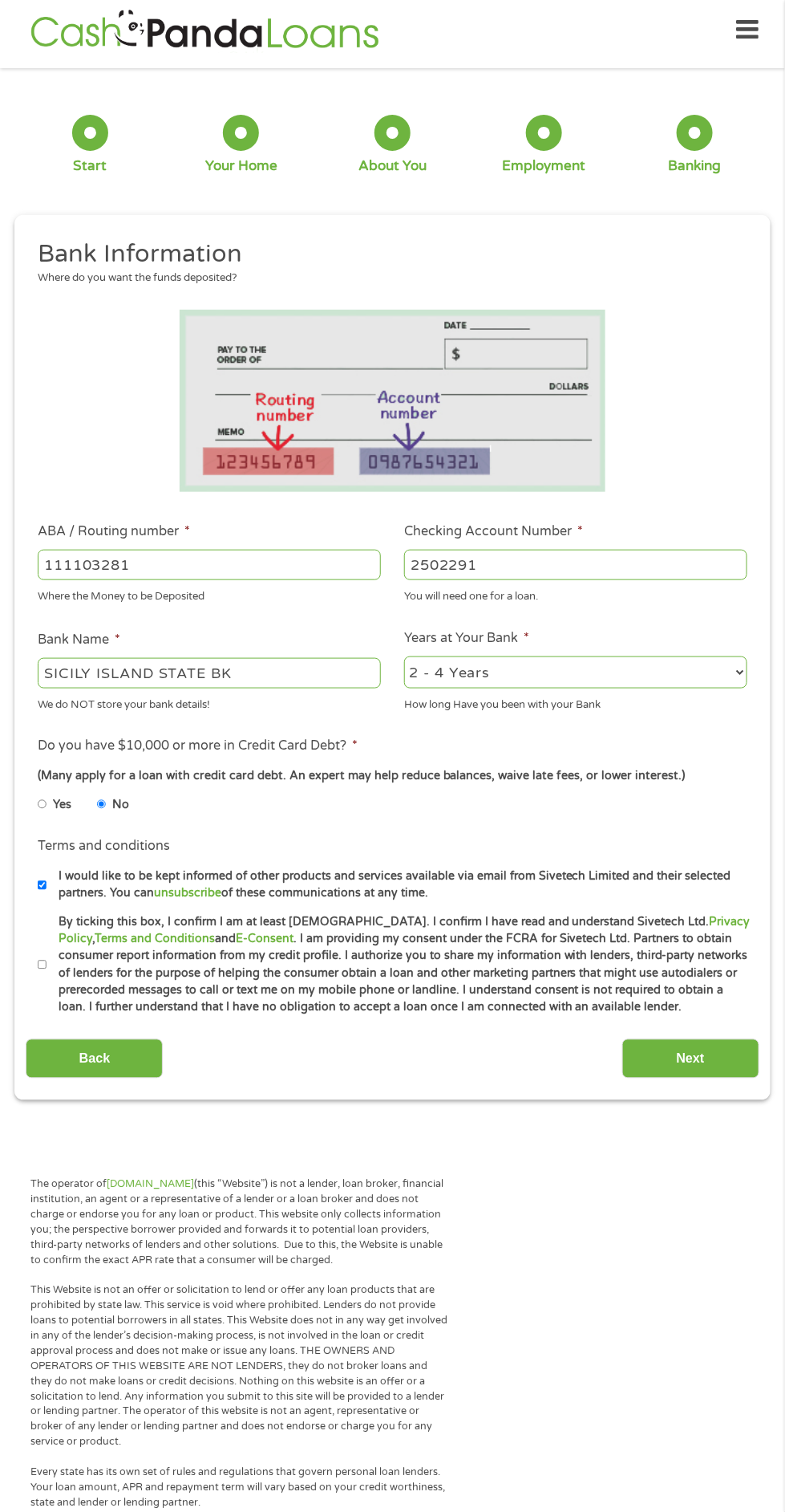
checkbox input "true"
click at [679, 1075] on input "Next" at bounding box center [691, 1059] width 137 height 39
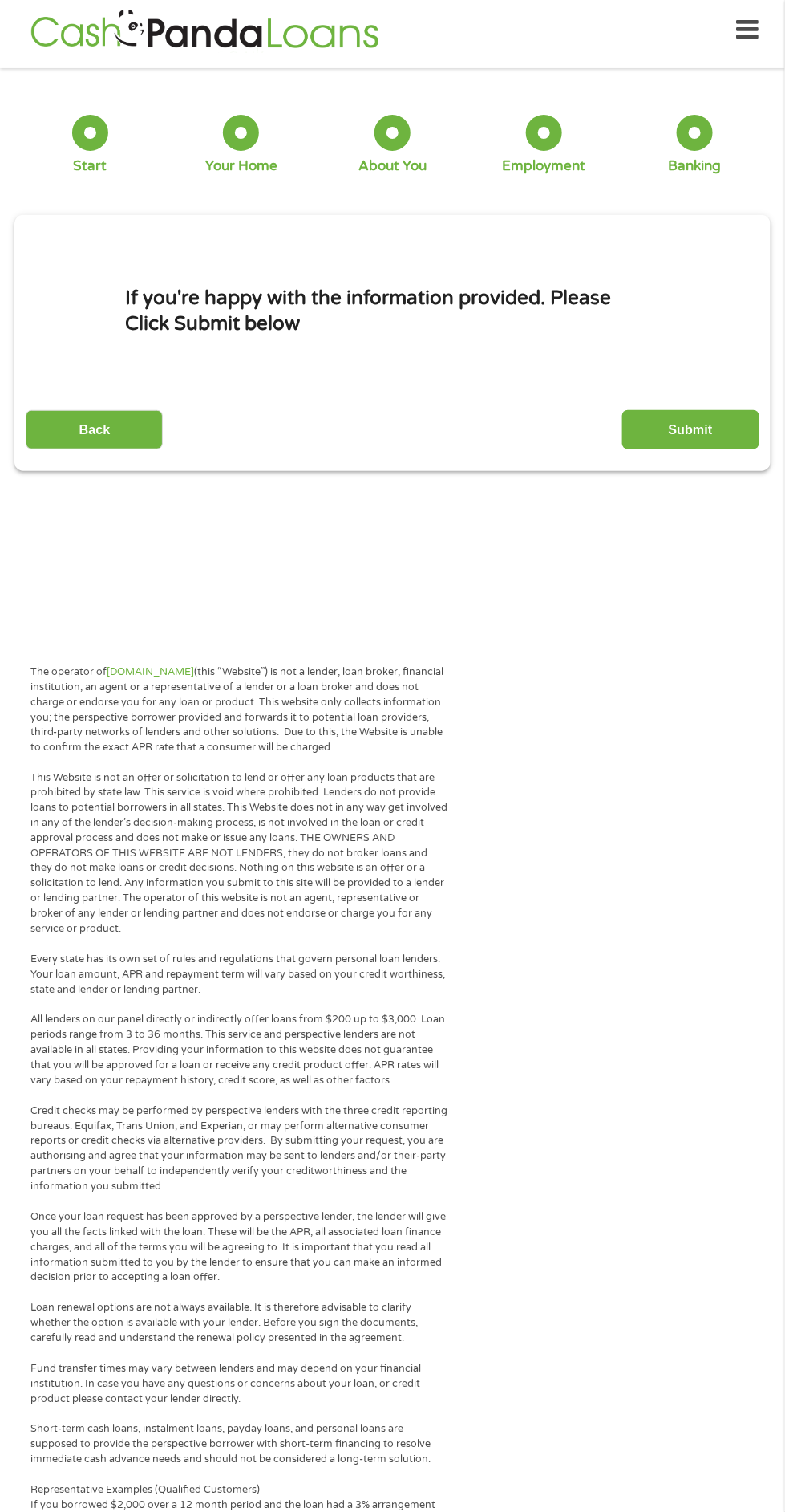
click at [692, 429] on input "Submit" at bounding box center [691, 430] width 137 height 39
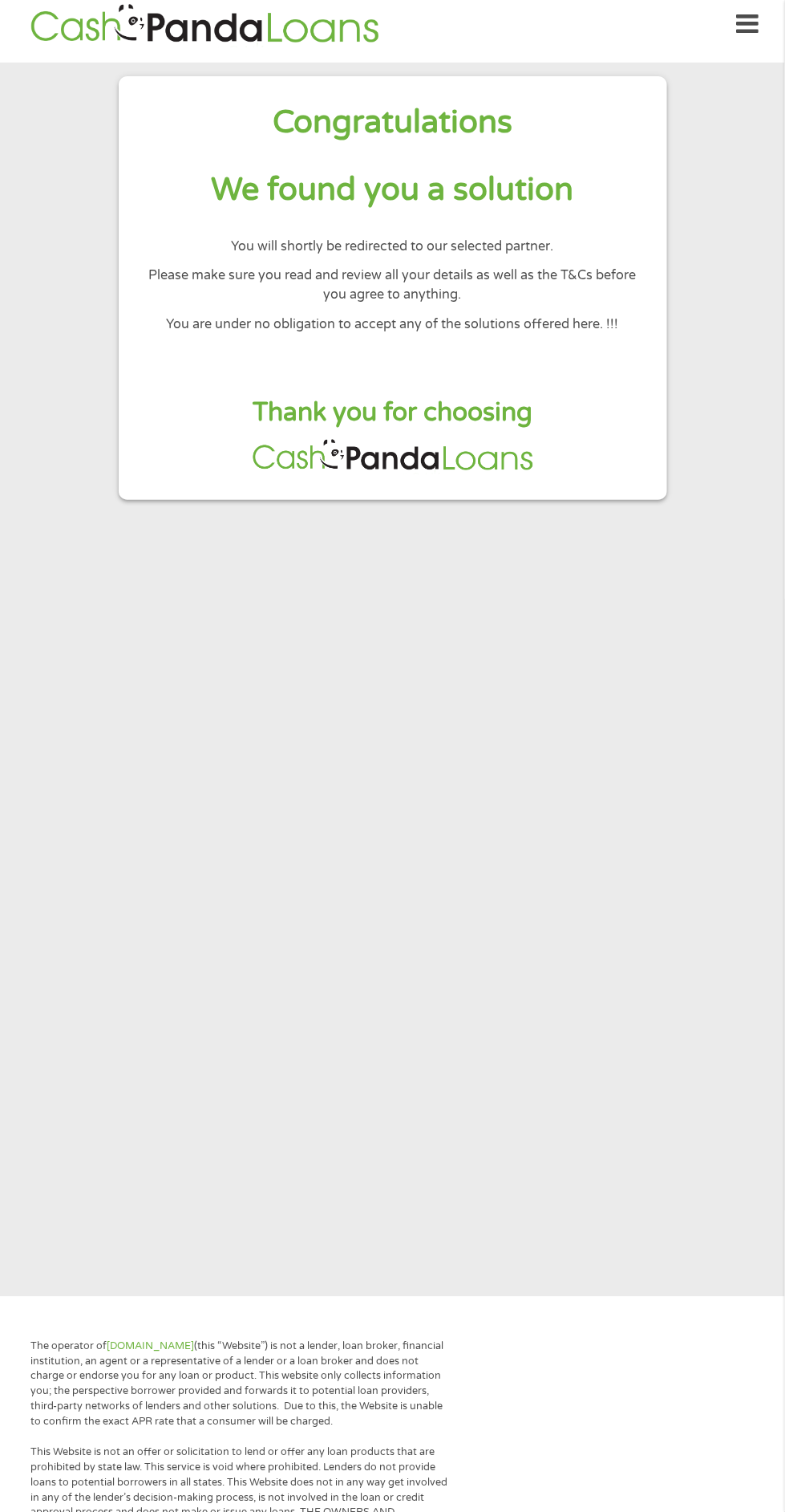
scroll to position [0, 0]
